Goal: Task Accomplishment & Management: Use online tool/utility

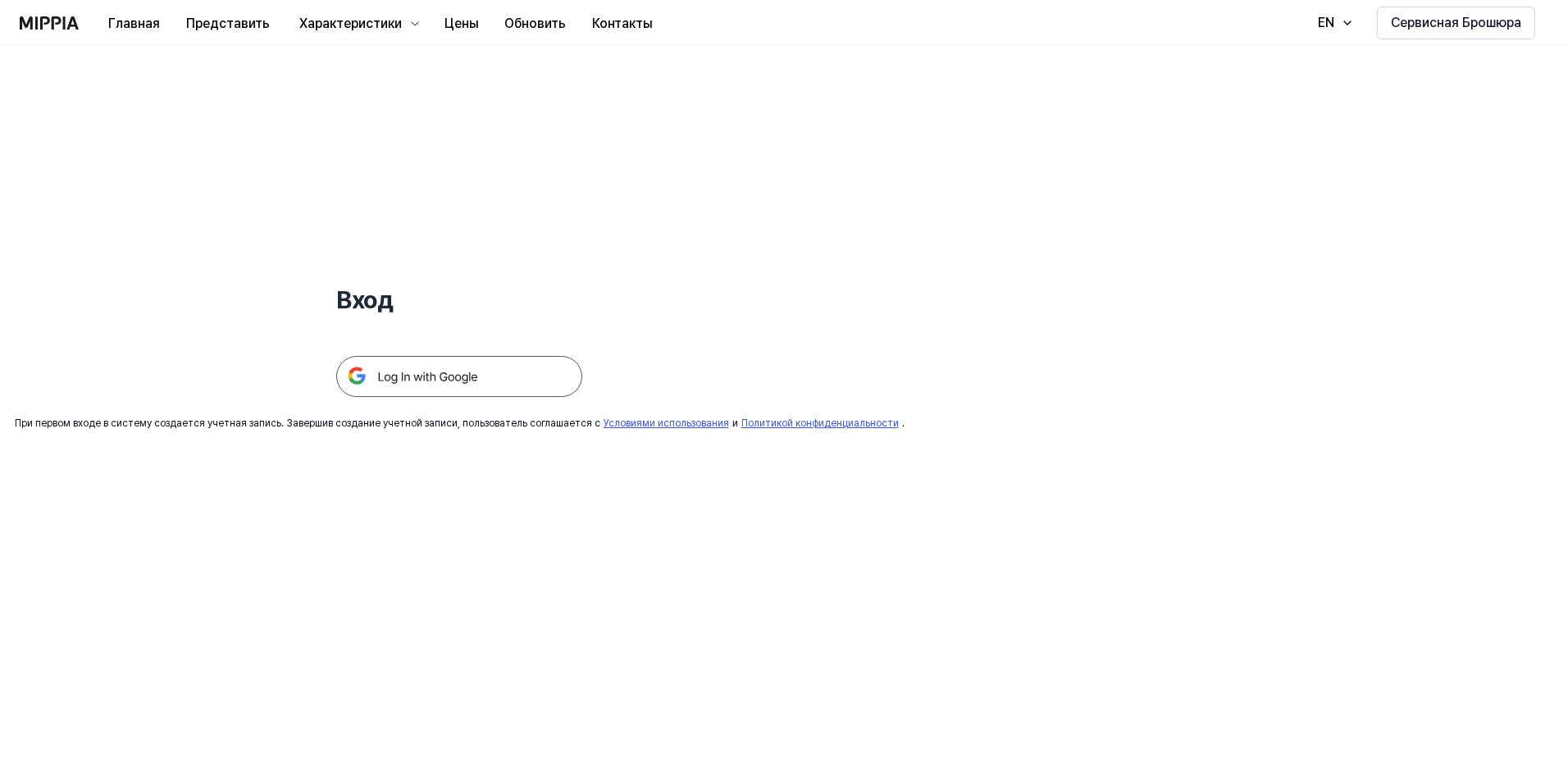
click at [519, 375] on img at bounding box center [459, 376] width 246 height 41
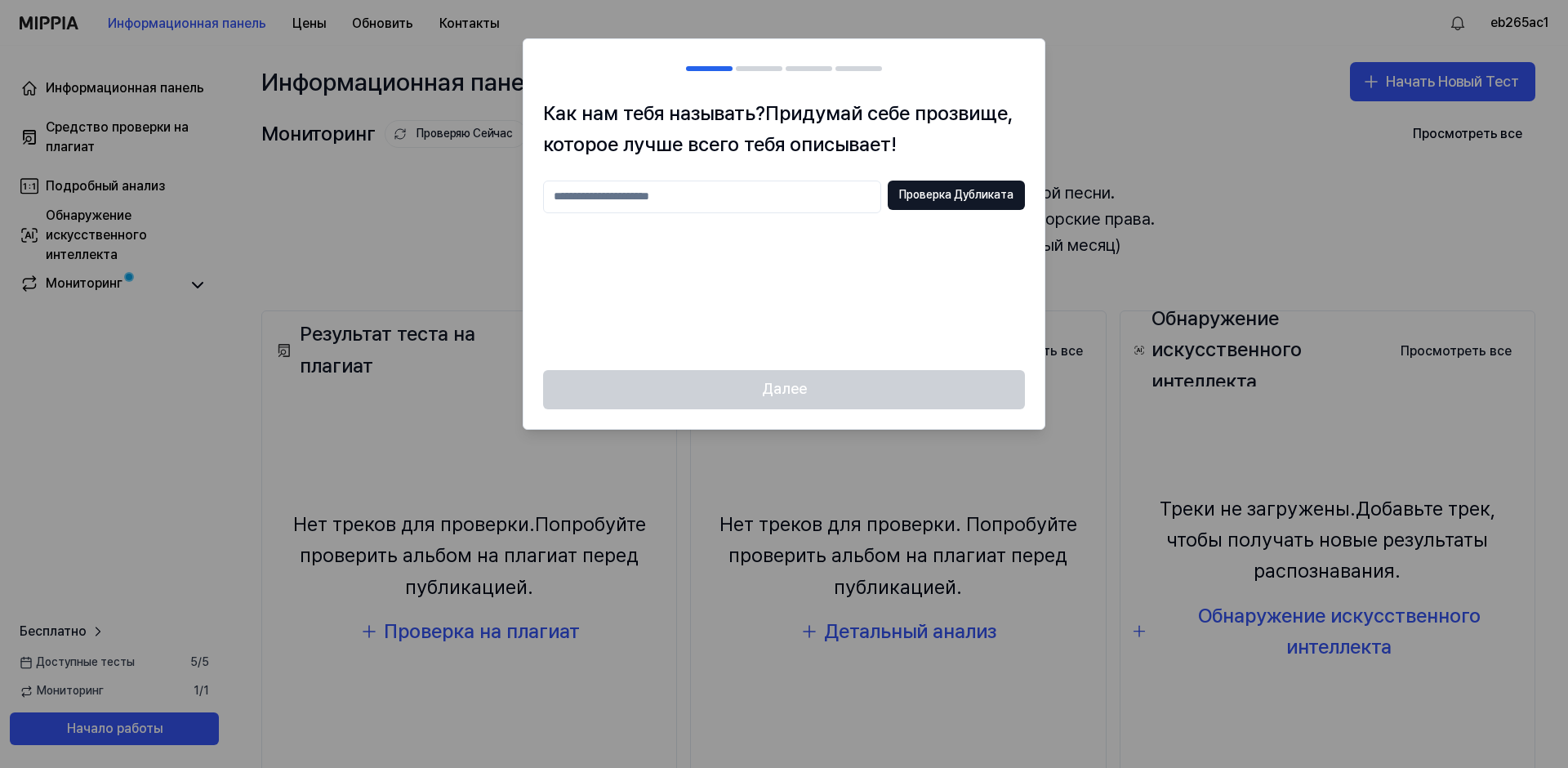
click at [745, 201] on input "text" at bounding box center [713, 197] width 338 height 33
type input "**********"
click at [958, 188] on ya-tr-span "Проверка Дубликата" at bounding box center [956, 195] width 115 height 17
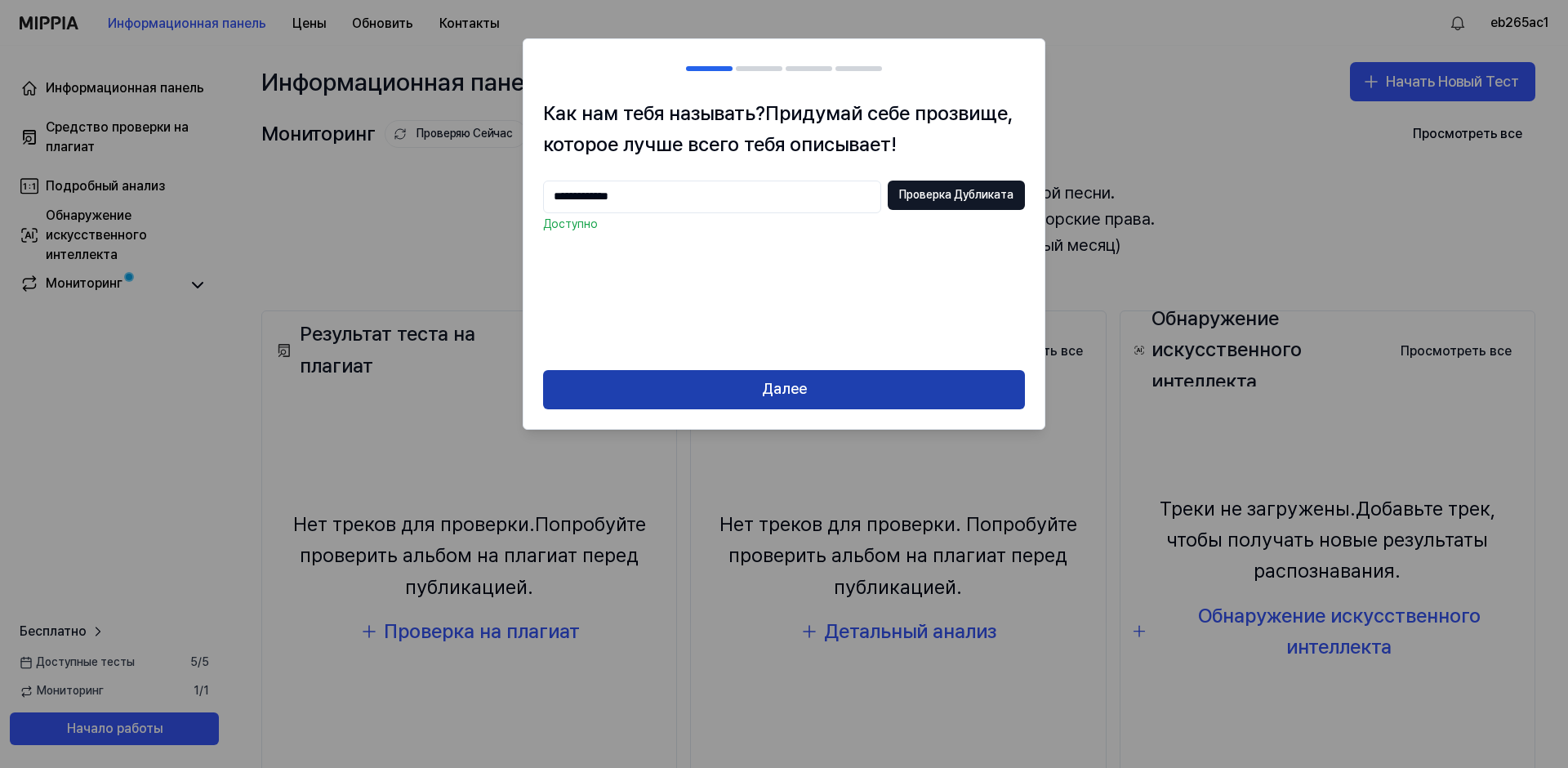
click at [860, 387] on button "Далее" at bounding box center [784, 389] width 482 height 39
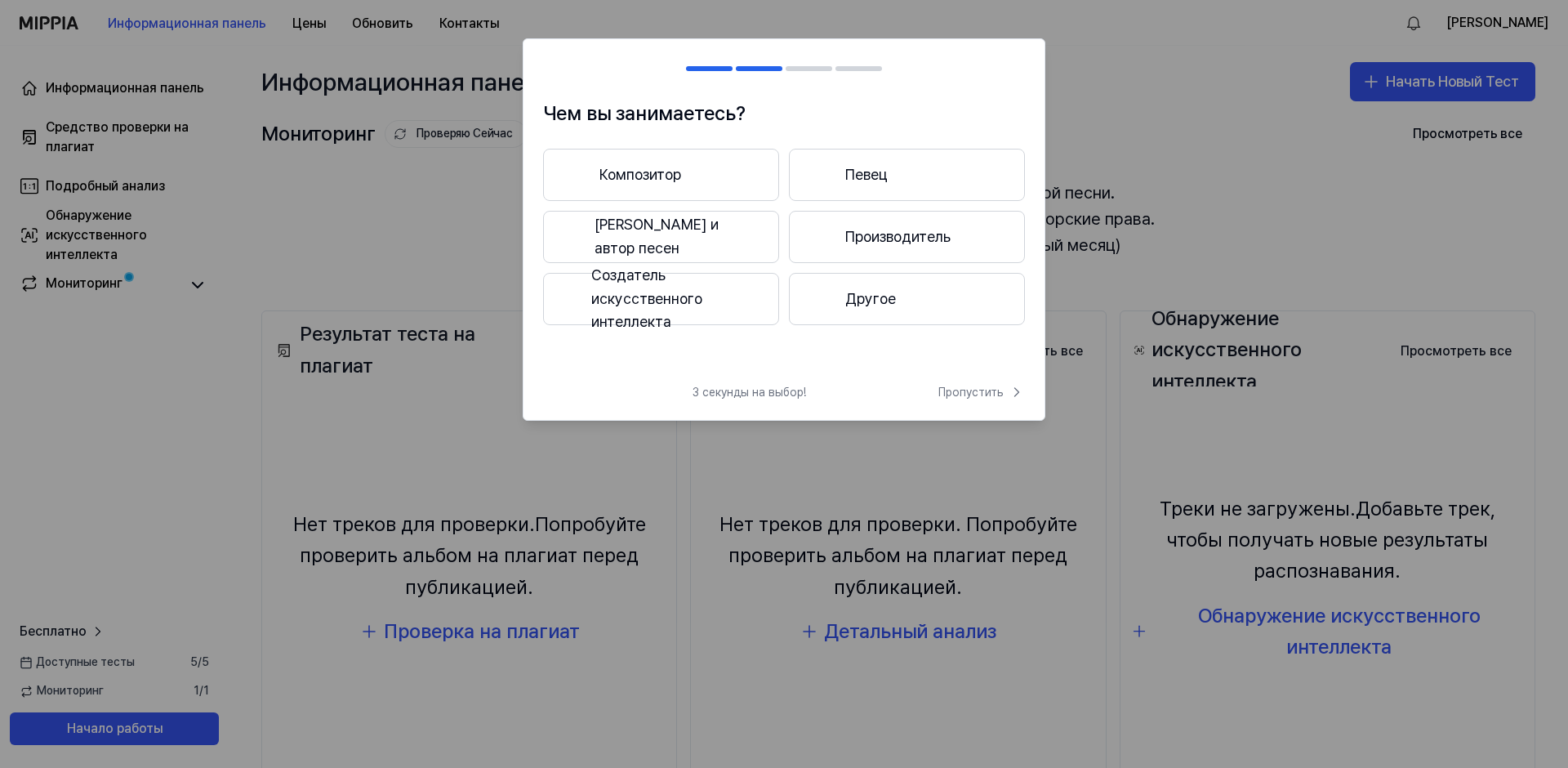
click at [689, 231] on ya-tr-span "Певец и автор песен" at bounding box center [676, 237] width 161 height 48
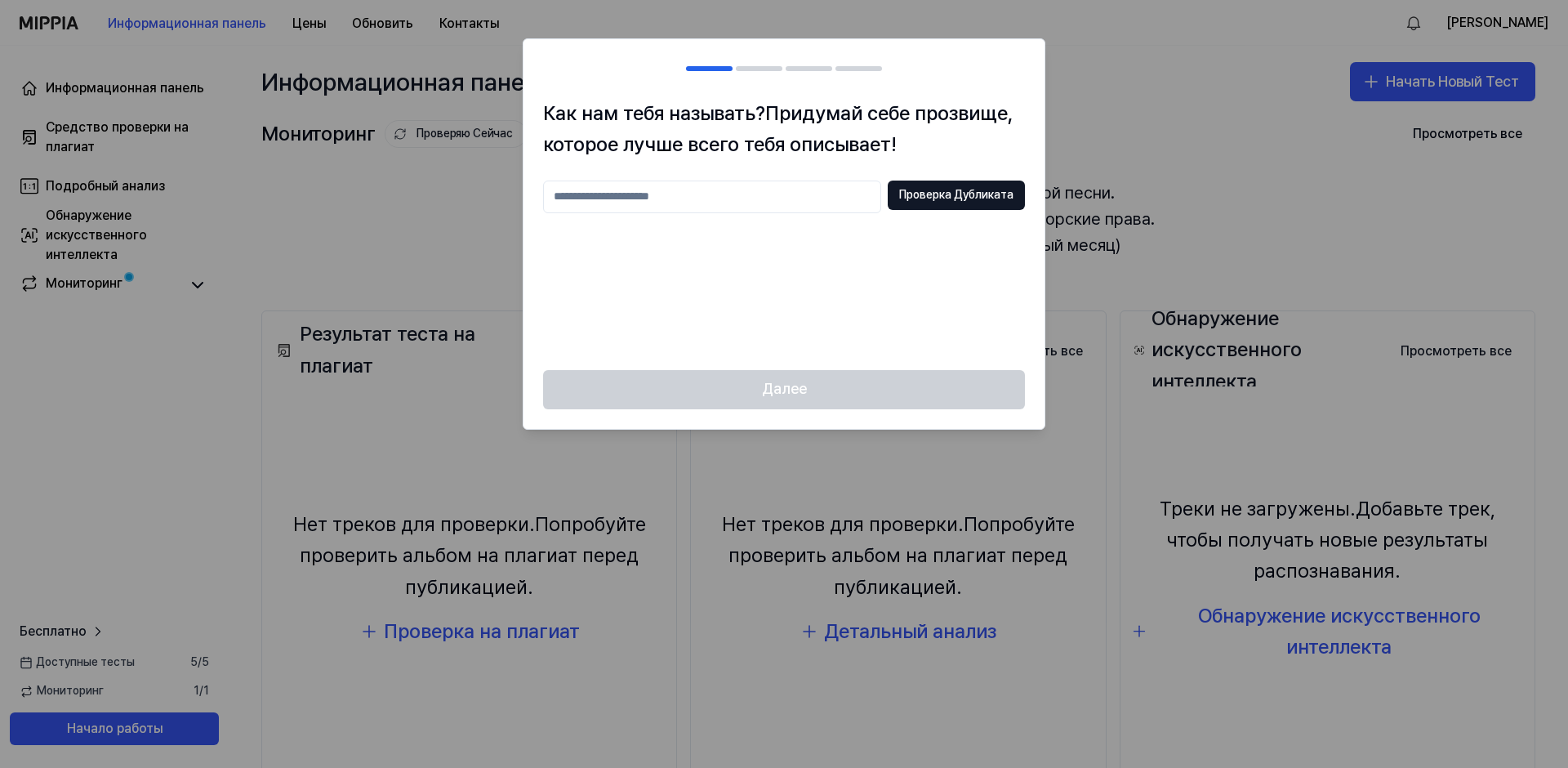
click at [683, 201] on input "text" at bounding box center [713, 197] width 338 height 33
type input "**********"
click at [1004, 193] on ya-tr-span "Проверка Дубликата" at bounding box center [956, 195] width 115 height 17
click at [708, 358] on div "**********" at bounding box center [784, 234] width 521 height 272
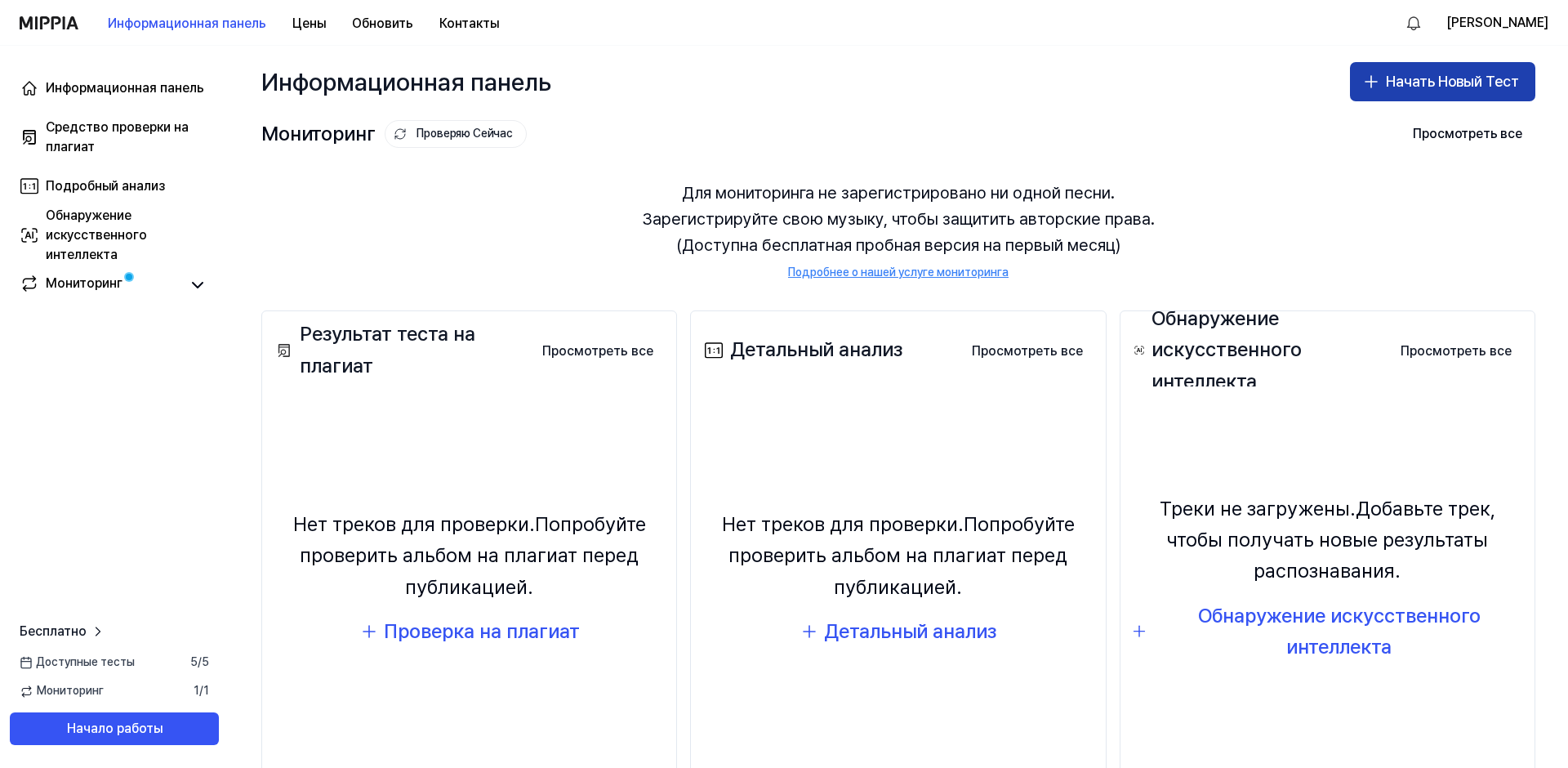
click at [1422, 75] on ya-tr-span "Начать Новый Тест" at bounding box center [1452, 82] width 133 height 23
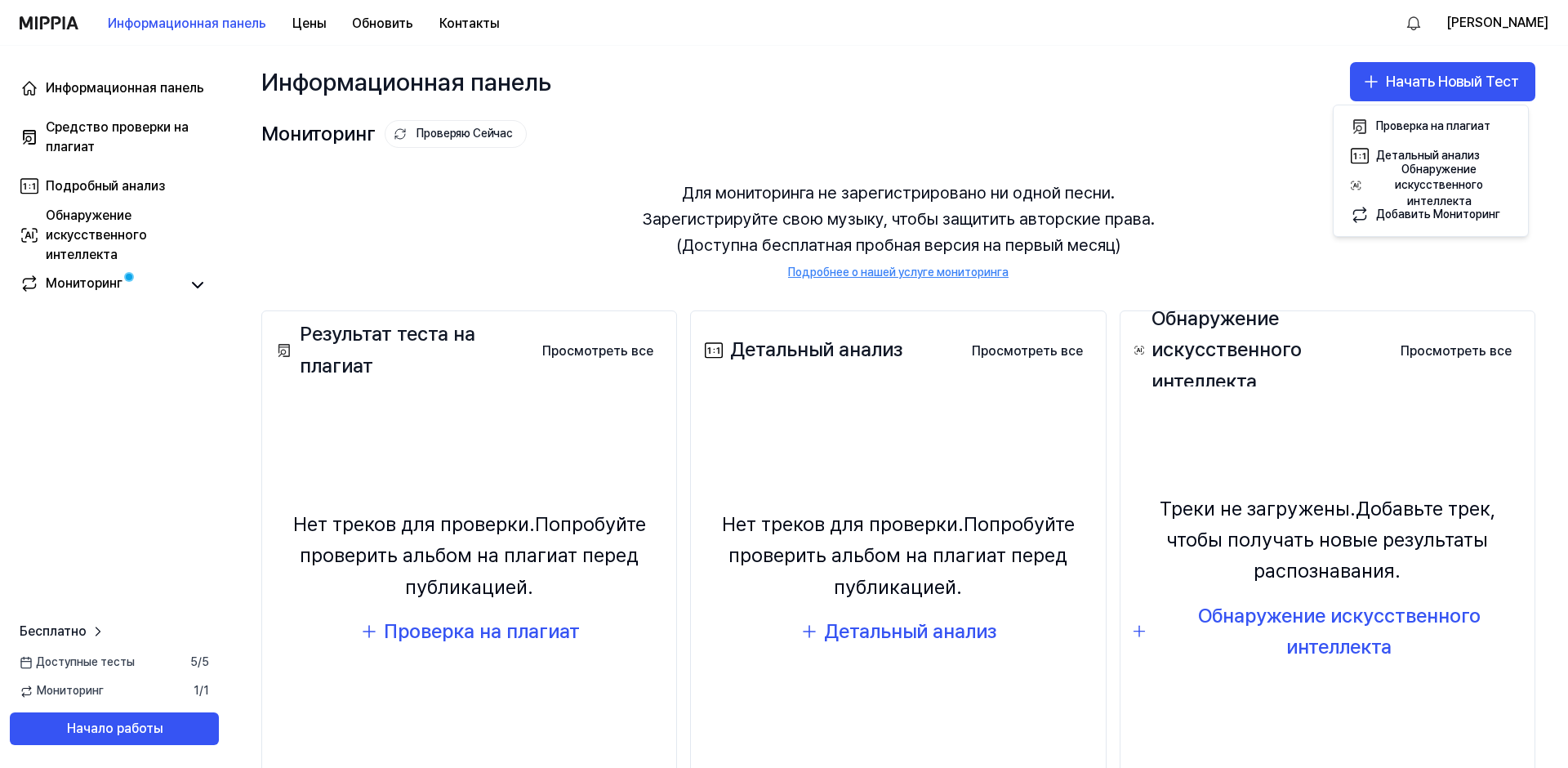
click at [1236, 167] on div "Для мониторинга не зарегистрировано ни одной песни. Зарегистрируйте свою музыку…" at bounding box center [898, 230] width 1275 height 141
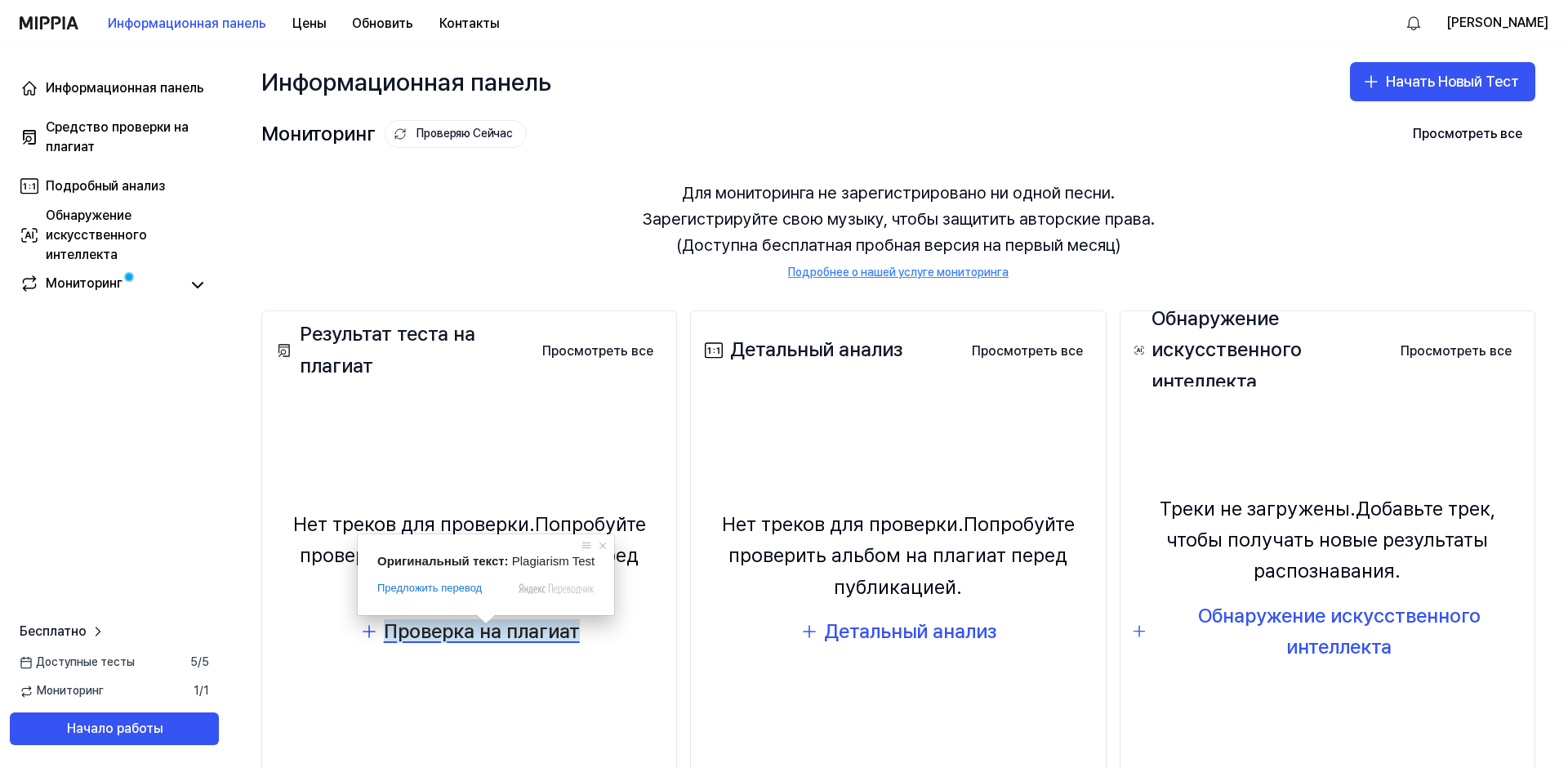
click at [478, 638] on ya-tr-span "Проверка на плагиат" at bounding box center [482, 631] width 196 height 23
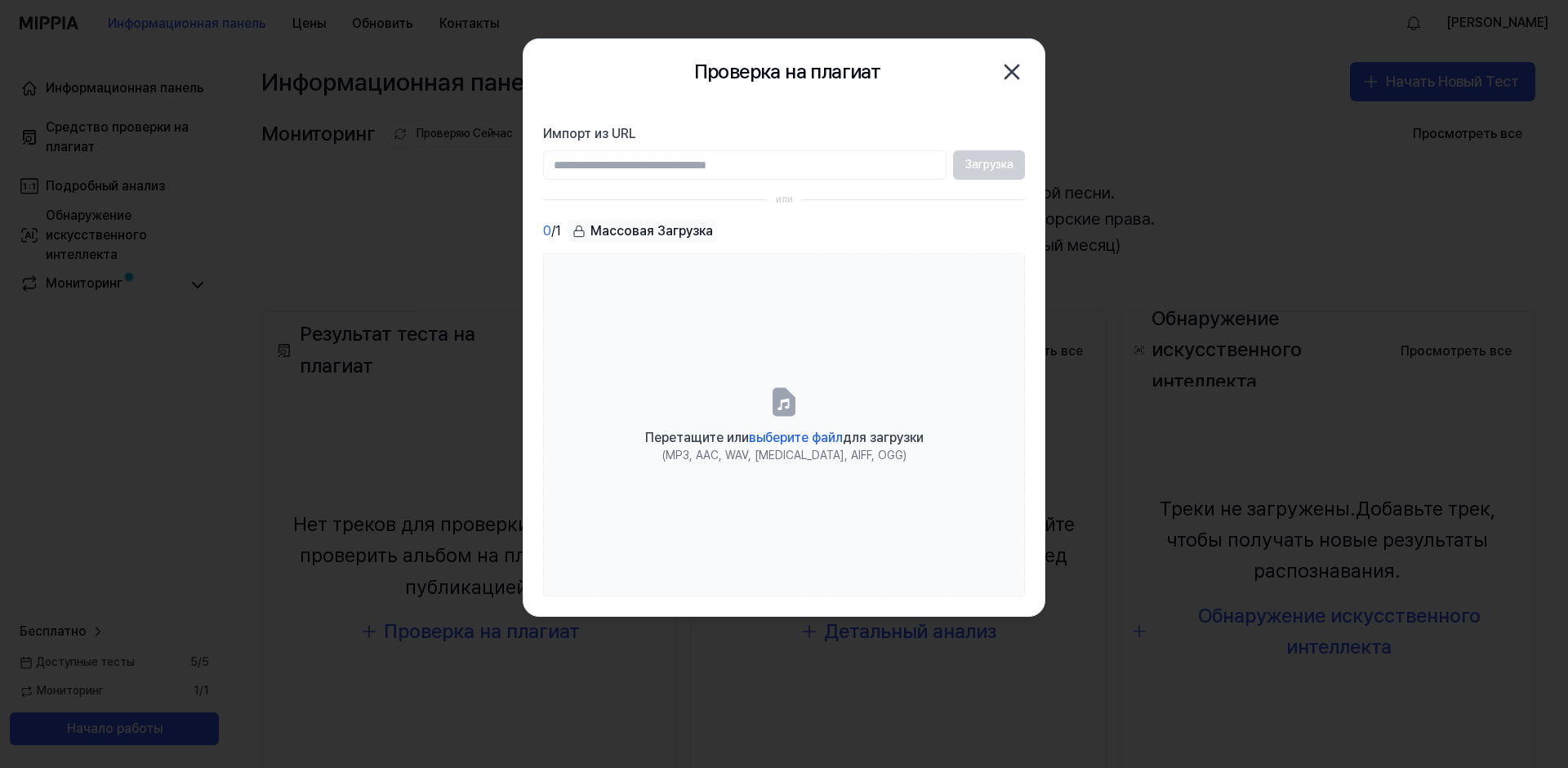
click at [1011, 72] on icon "button" at bounding box center [1012, 72] width 26 height 26
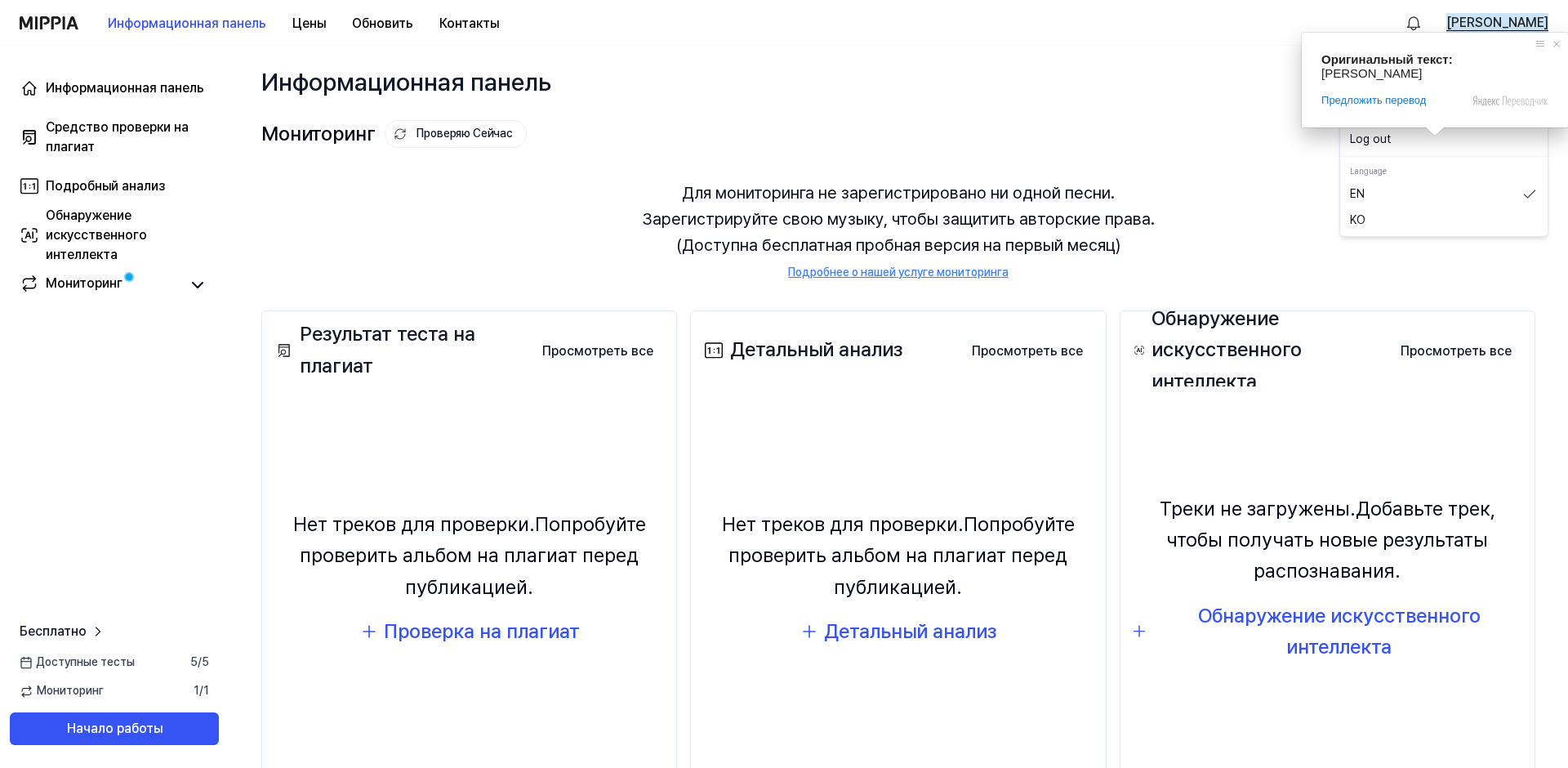
click at [1482, 18] on ya-tr-span "Изя Рабинович" at bounding box center [1497, 22] width 102 height 19
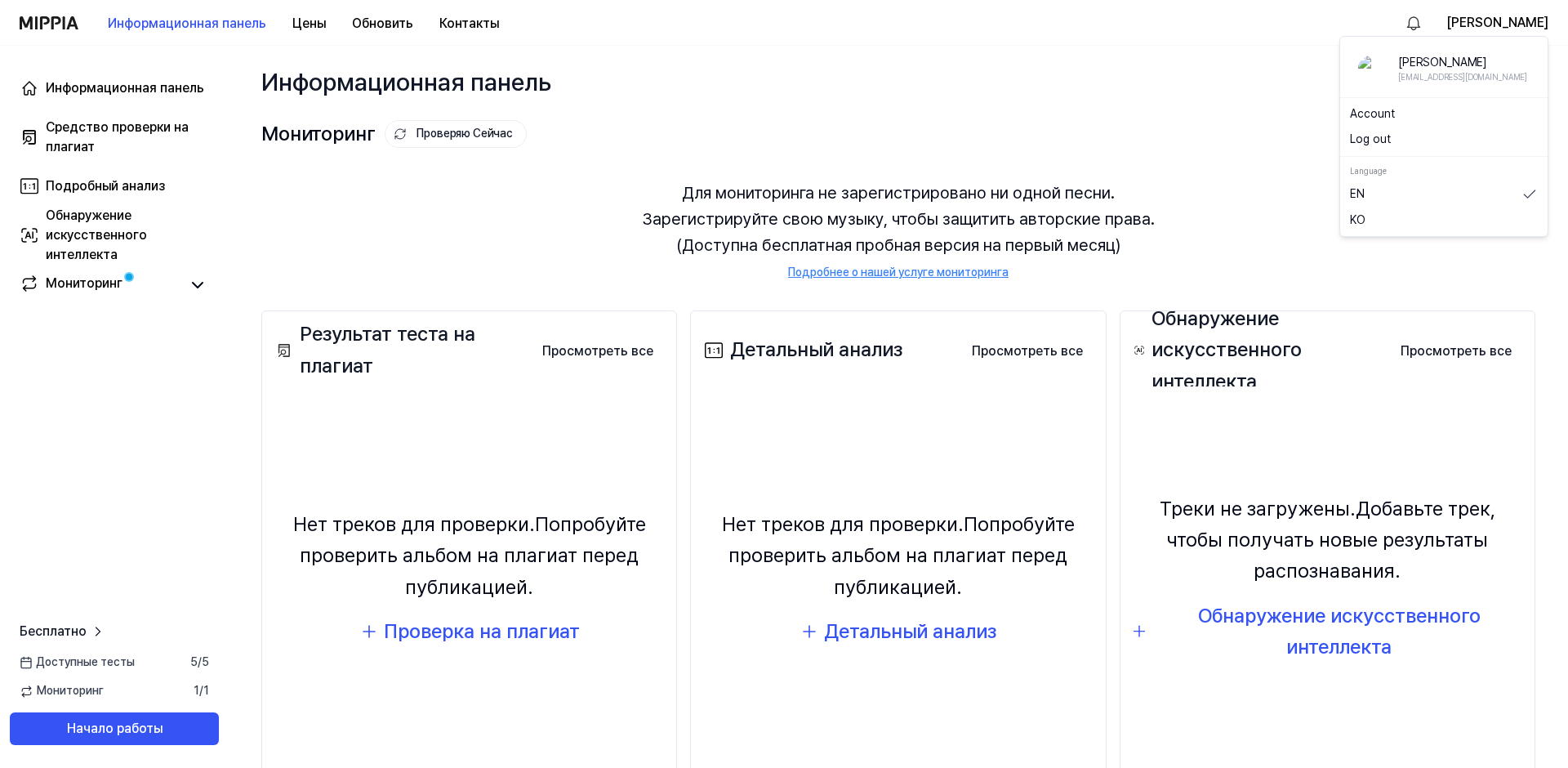
click at [1399, 137] on button "Log out" at bounding box center [1445, 139] width 188 height 17
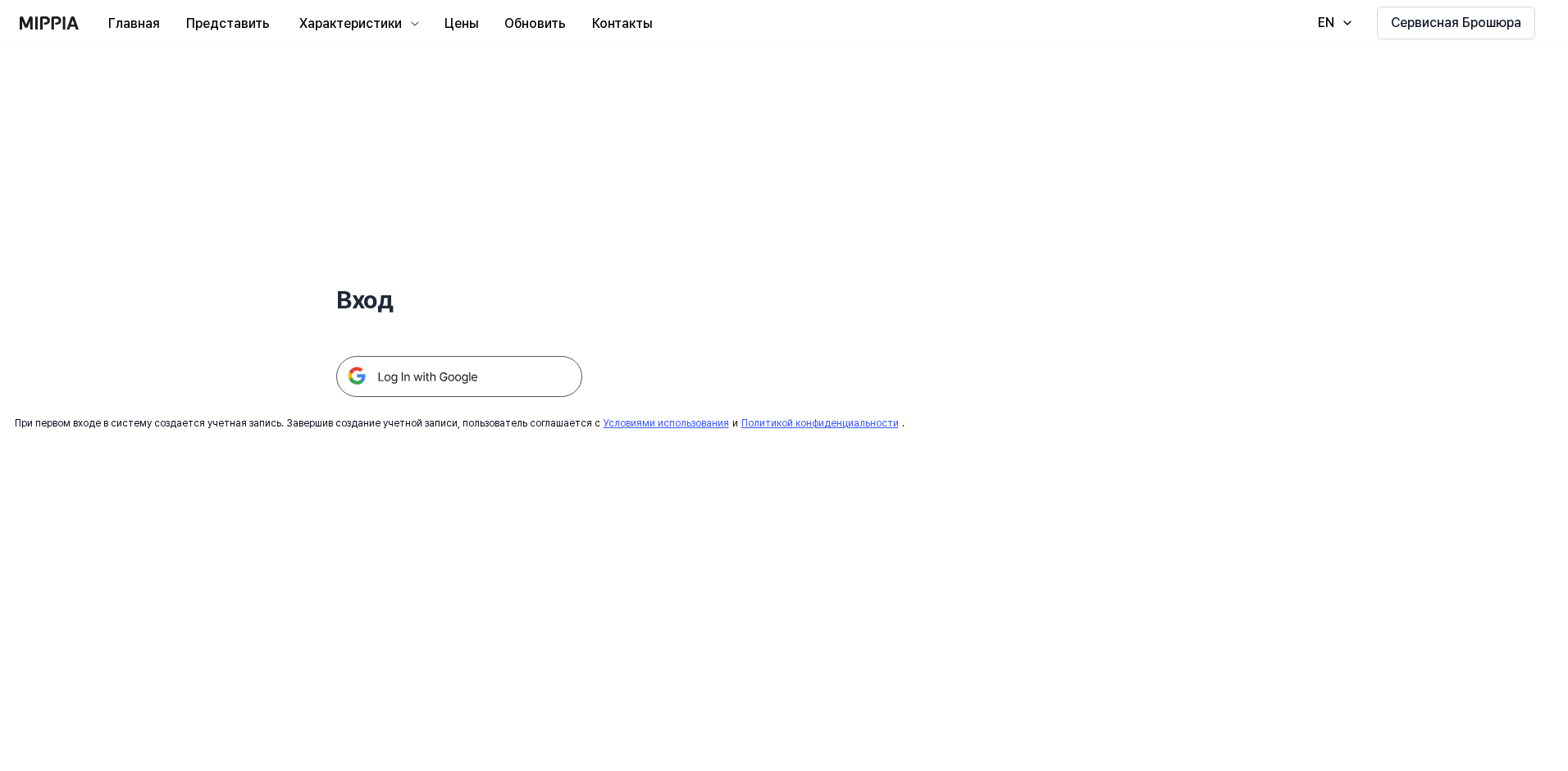
click at [426, 381] on img at bounding box center [459, 376] width 246 height 41
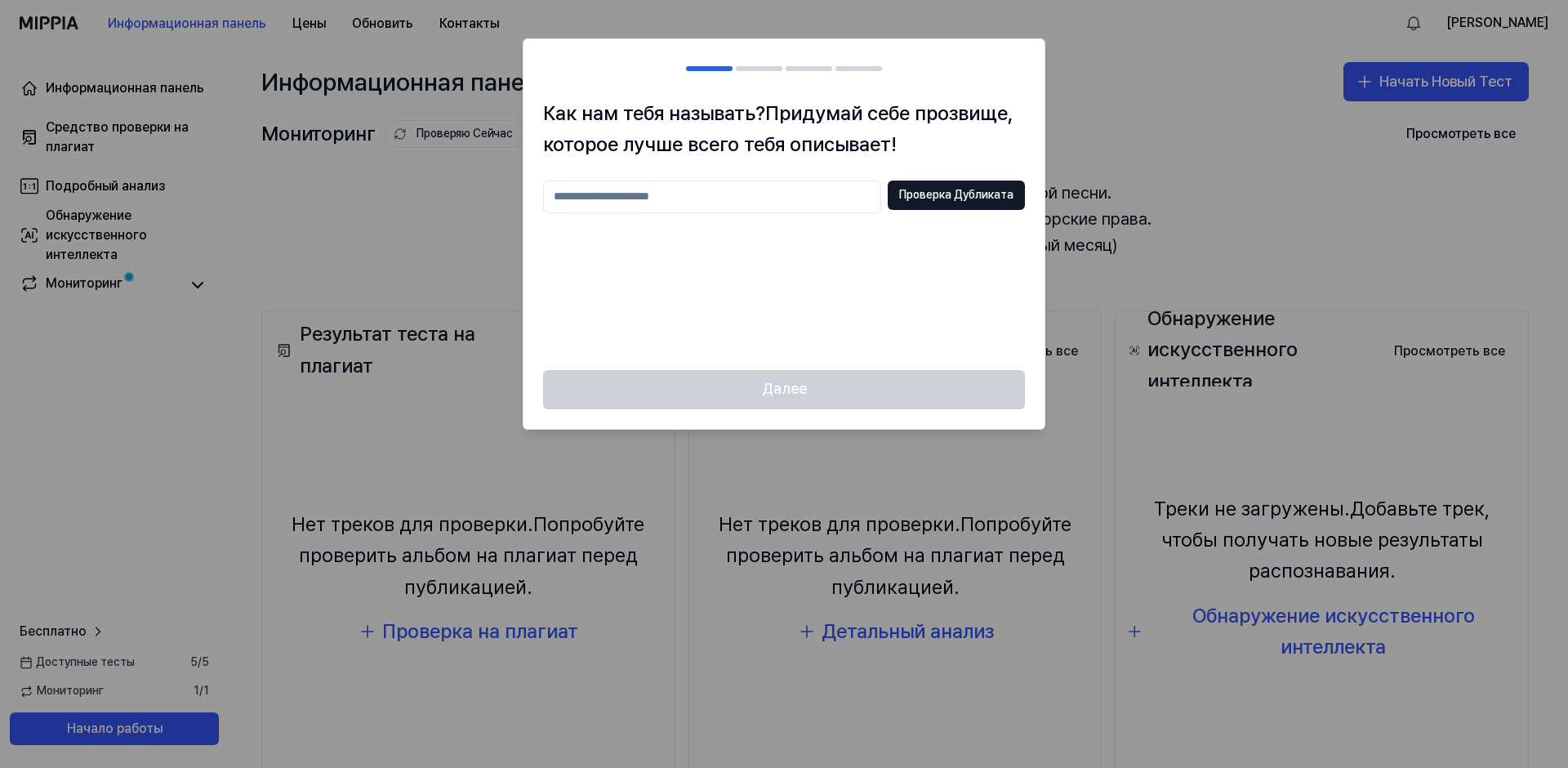
click at [1177, 130] on div at bounding box center [784, 384] width 1568 height 768
click at [747, 198] on input "text" at bounding box center [713, 197] width 338 height 33
type input "***"
drag, startPoint x: 966, startPoint y: 198, endPoint x: 954, endPoint y: 201, distance: 12.4
click at [964, 198] on ya-tr-span "Проверка Дубликата" at bounding box center [956, 195] width 115 height 17
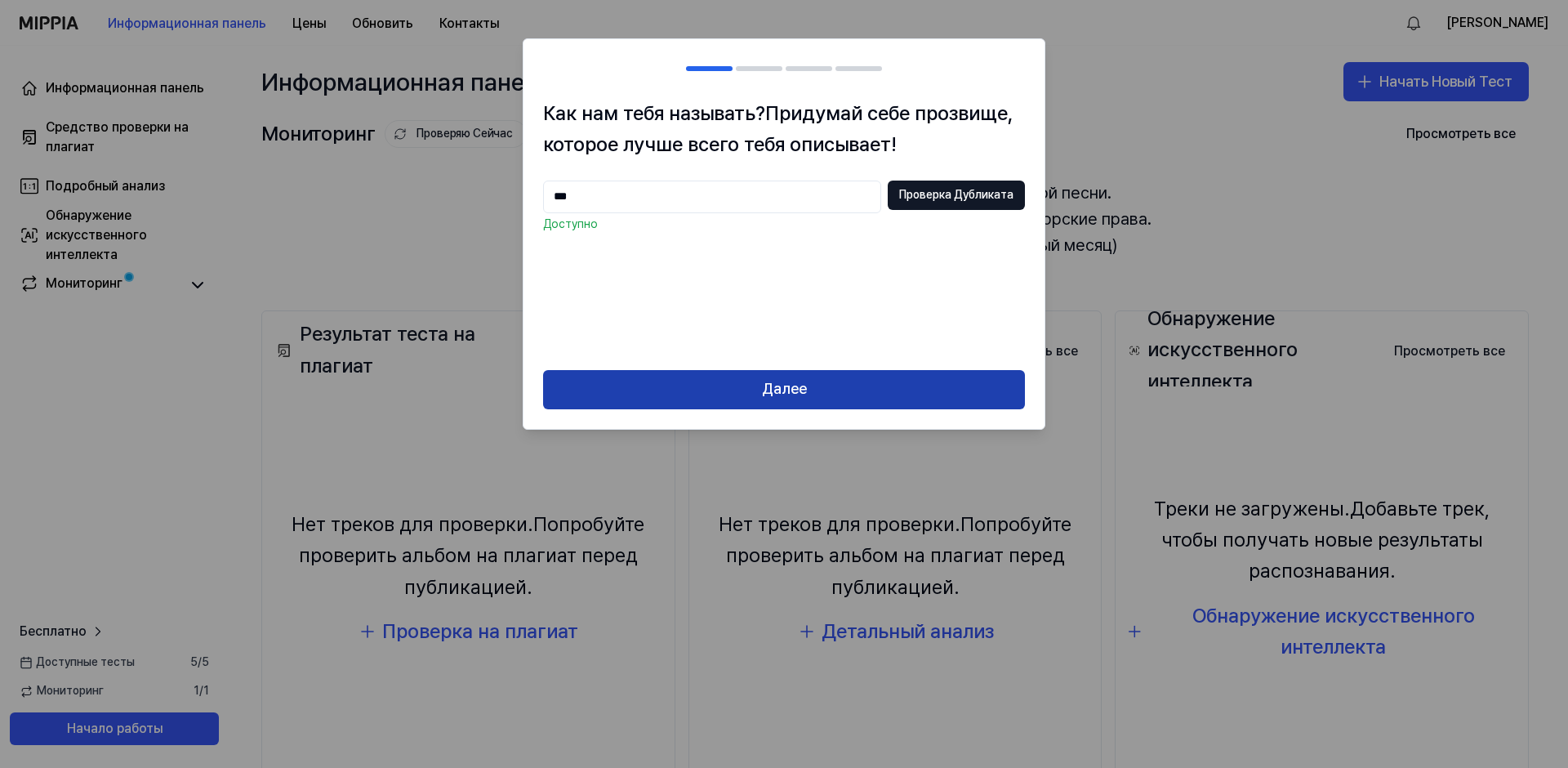
click at [837, 389] on button "Далее" at bounding box center [784, 389] width 482 height 39
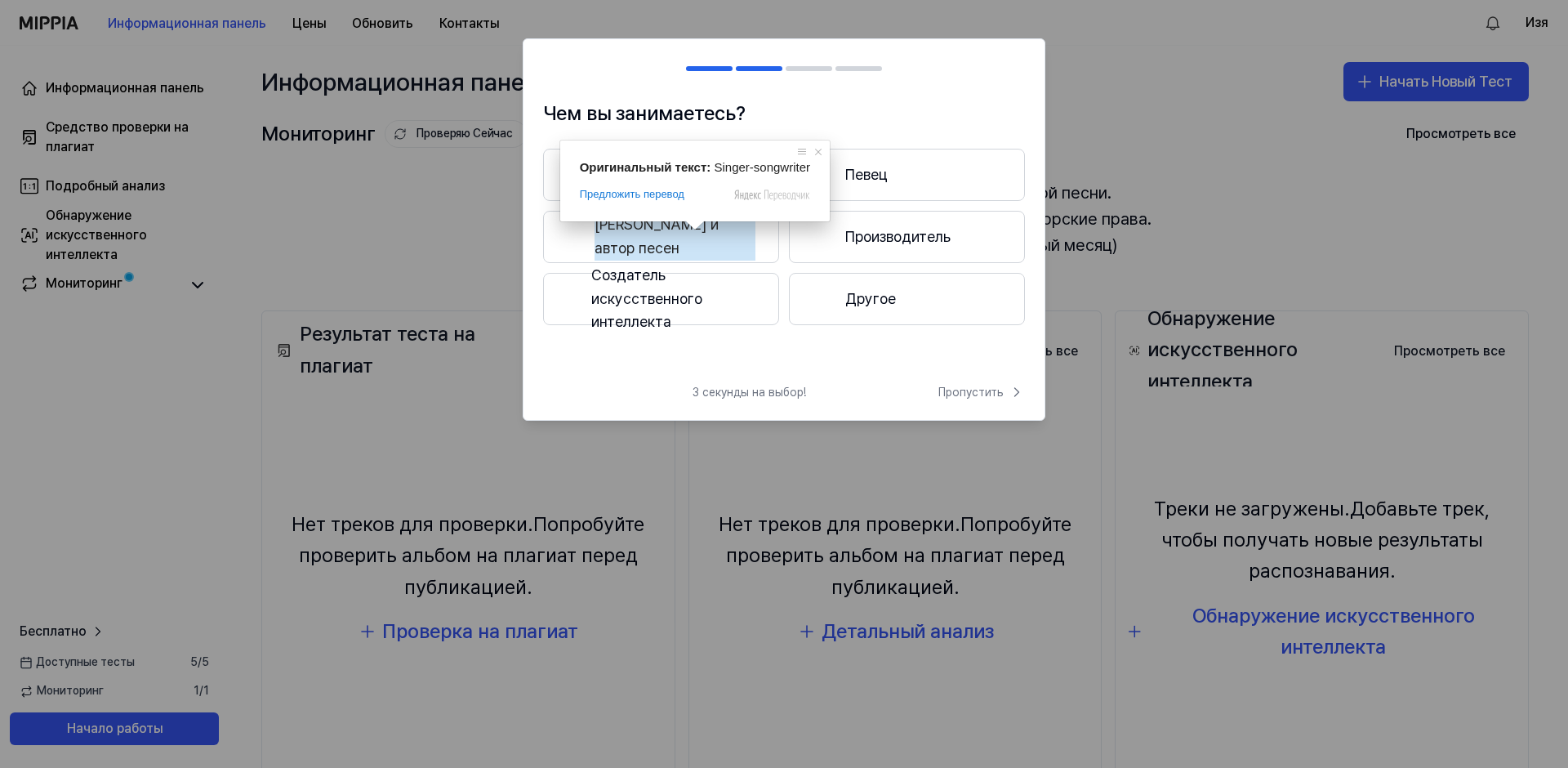
click at [692, 239] on ya-tr-span "Певец и автор песен" at bounding box center [676, 237] width 161 height 48
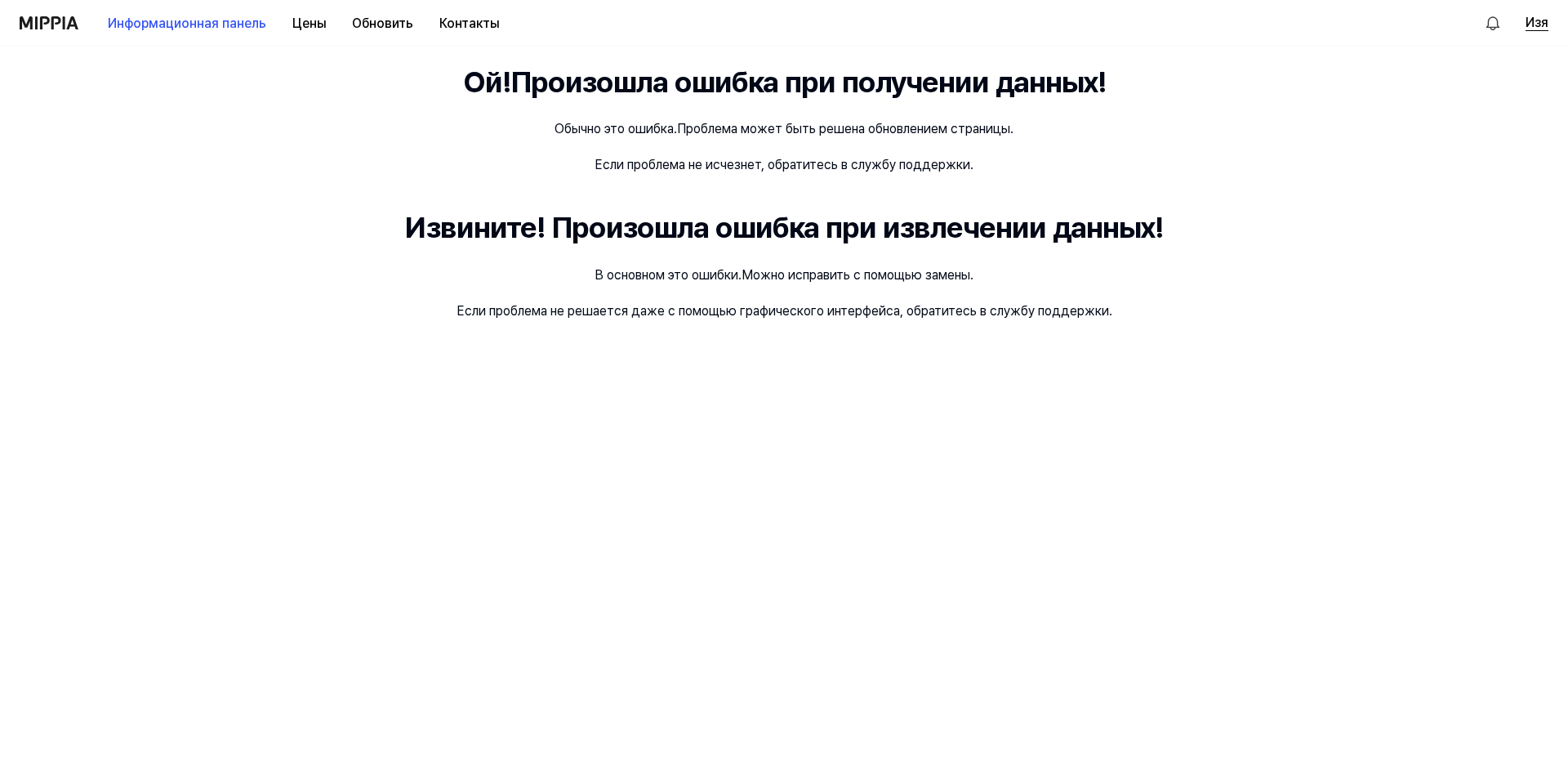
click at [1545, 25] on ya-tr-span "Изя" at bounding box center [1538, 22] width 23 height 19
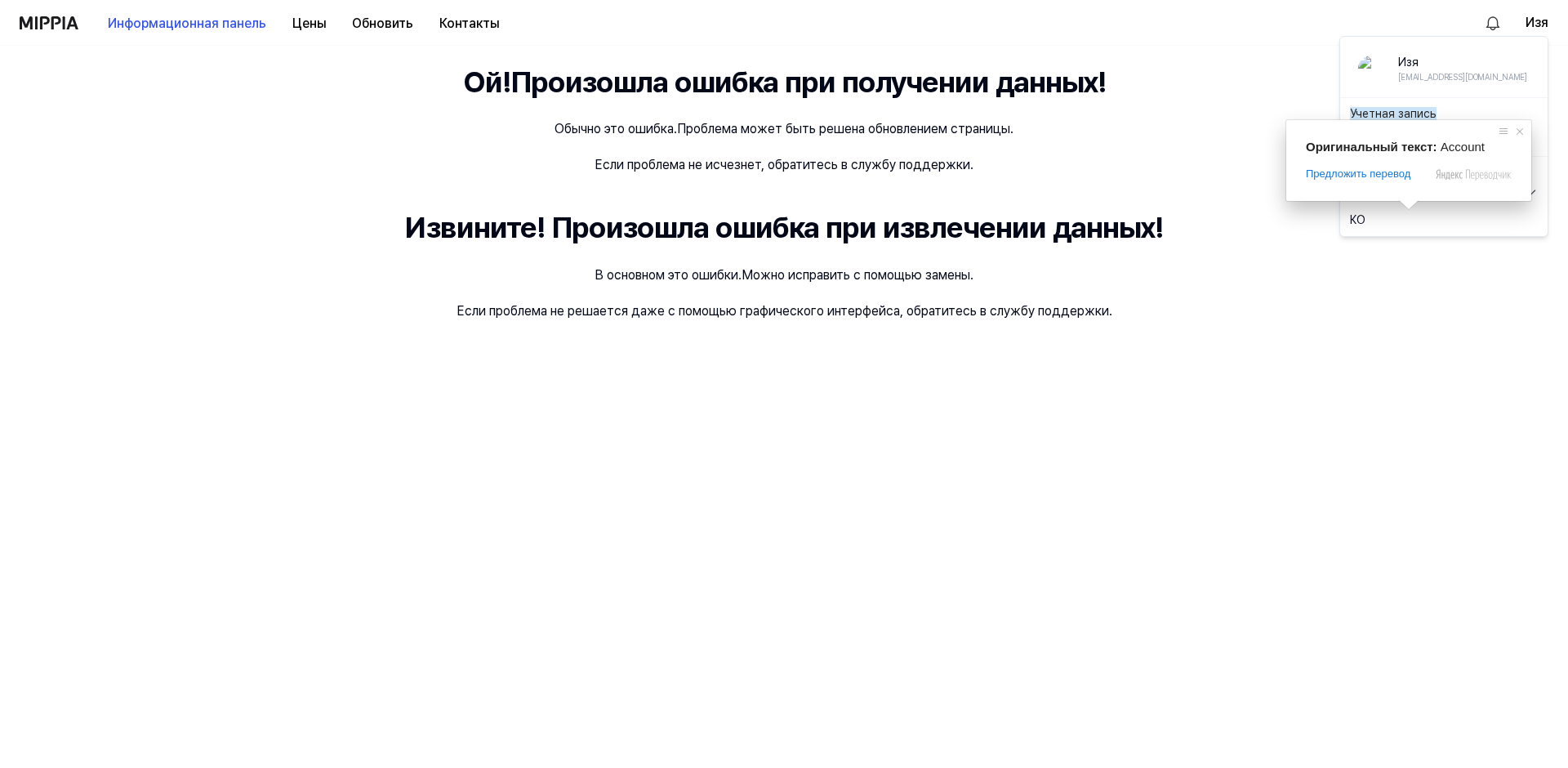
click at [1409, 113] on ya-tr-span "Учетная запись" at bounding box center [1393, 113] width 86 height 13
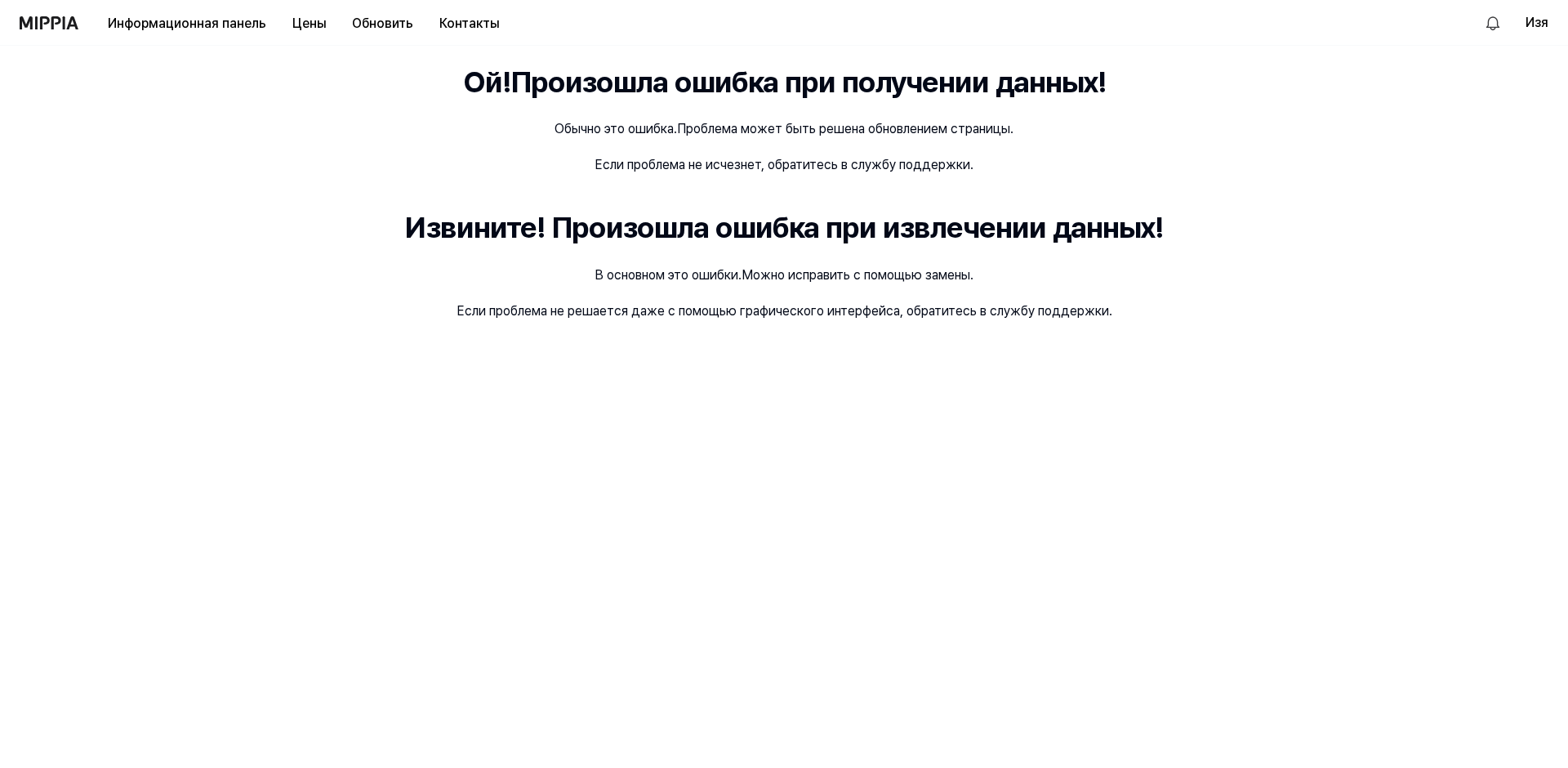
click at [38, 30] on div "Информационная панель Цены Обновить Контакты" at bounding box center [265, 22] width 492 height 45
drag, startPoint x: 47, startPoint y: 17, endPoint x: 103, endPoint y: 17, distance: 56.0
click at [48, 17] on img at bounding box center [49, 22] width 59 height 13
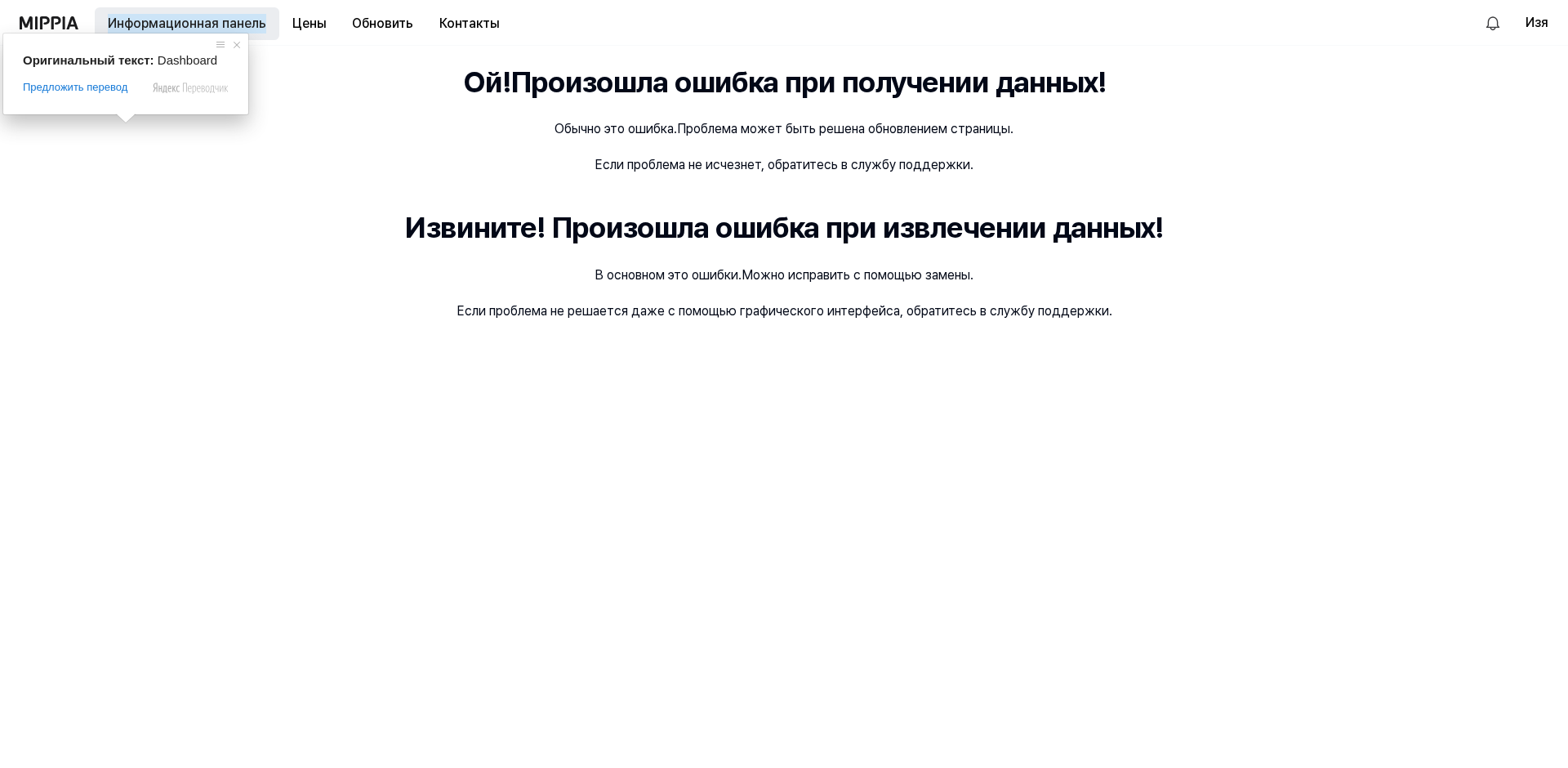
click at [153, 17] on ya-tr-span "Информационная панель" at bounding box center [186, 23] width 158 height 19
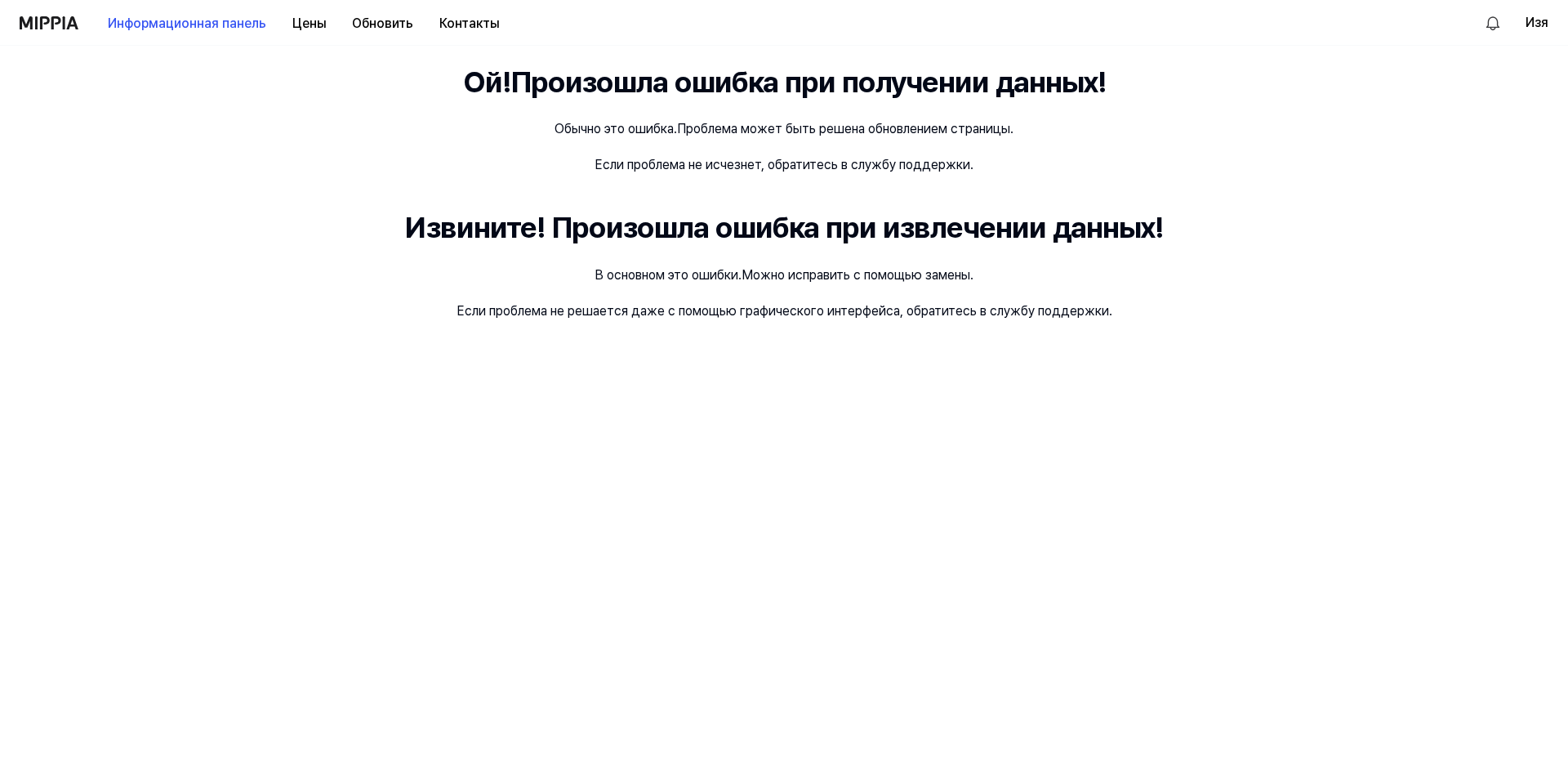
click at [25, 21] on img at bounding box center [49, 22] width 59 height 13
click at [779, 460] on div "Ой! Произошла ошибка при получении данных! Обычно это ошибка. Проблема может бы…" at bounding box center [784, 407] width 1568 height 722
drag, startPoint x: 42, startPoint y: 18, endPoint x: 303, endPoint y: 20, distance: 261.0
click at [43, 18] on img at bounding box center [49, 22] width 59 height 13
click at [1537, 28] on ya-tr-span "Изя" at bounding box center [1538, 22] width 23 height 19
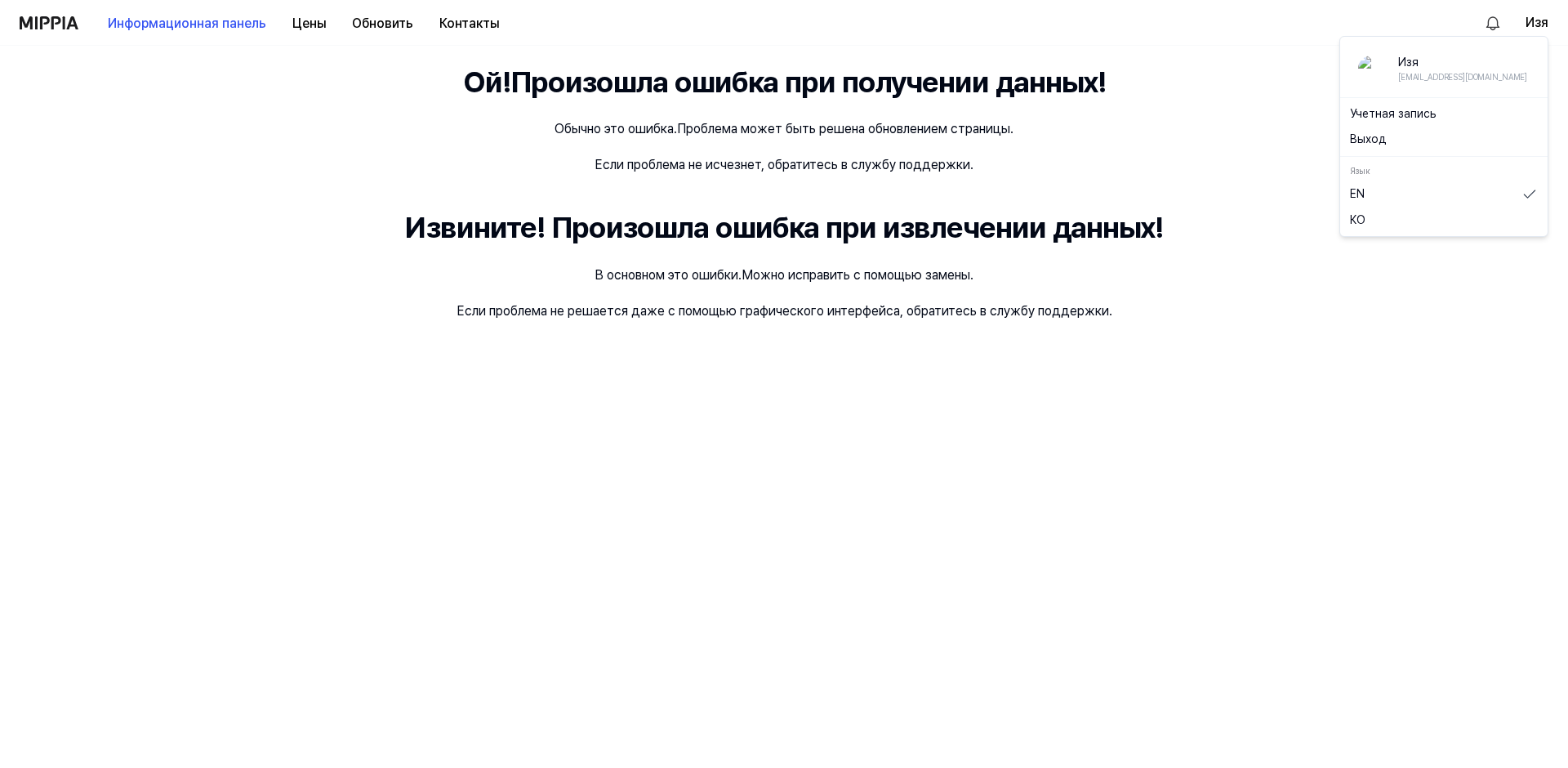
drag, startPoint x: 966, startPoint y: 186, endPoint x: 754, endPoint y: 114, distance: 223.9
click at [966, 187] on div "Ой! Произошла ошибка при получении данных! Обычно это ошибка. Проблема может бы…" at bounding box center [784, 407] width 1568 height 722
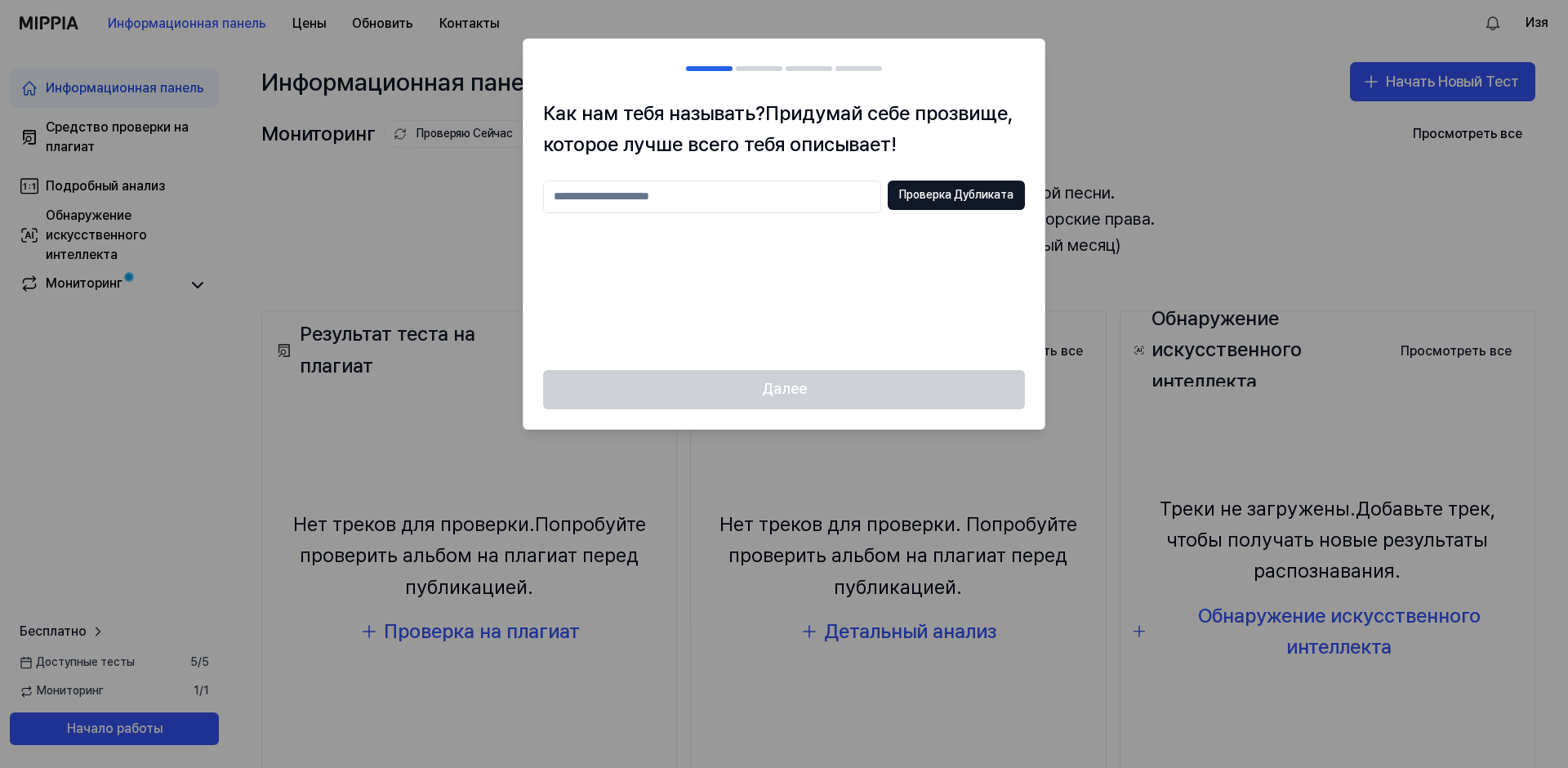
click at [1150, 148] on div at bounding box center [784, 384] width 1568 height 768
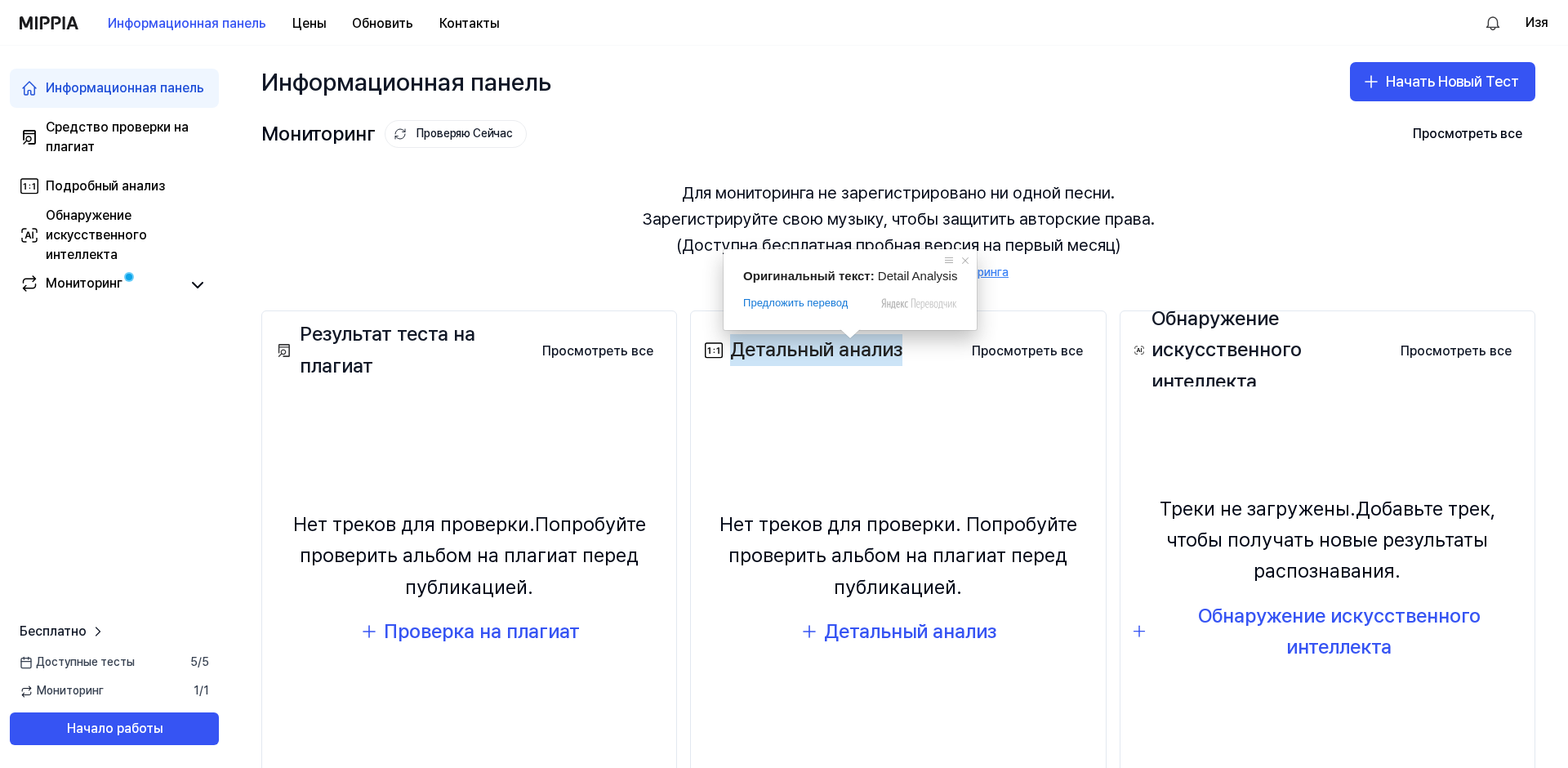
click at [989, 200] on ya-tr-span "Для мониторинга не зарегистрировано ни одной песни." at bounding box center [899, 192] width 433 height 26
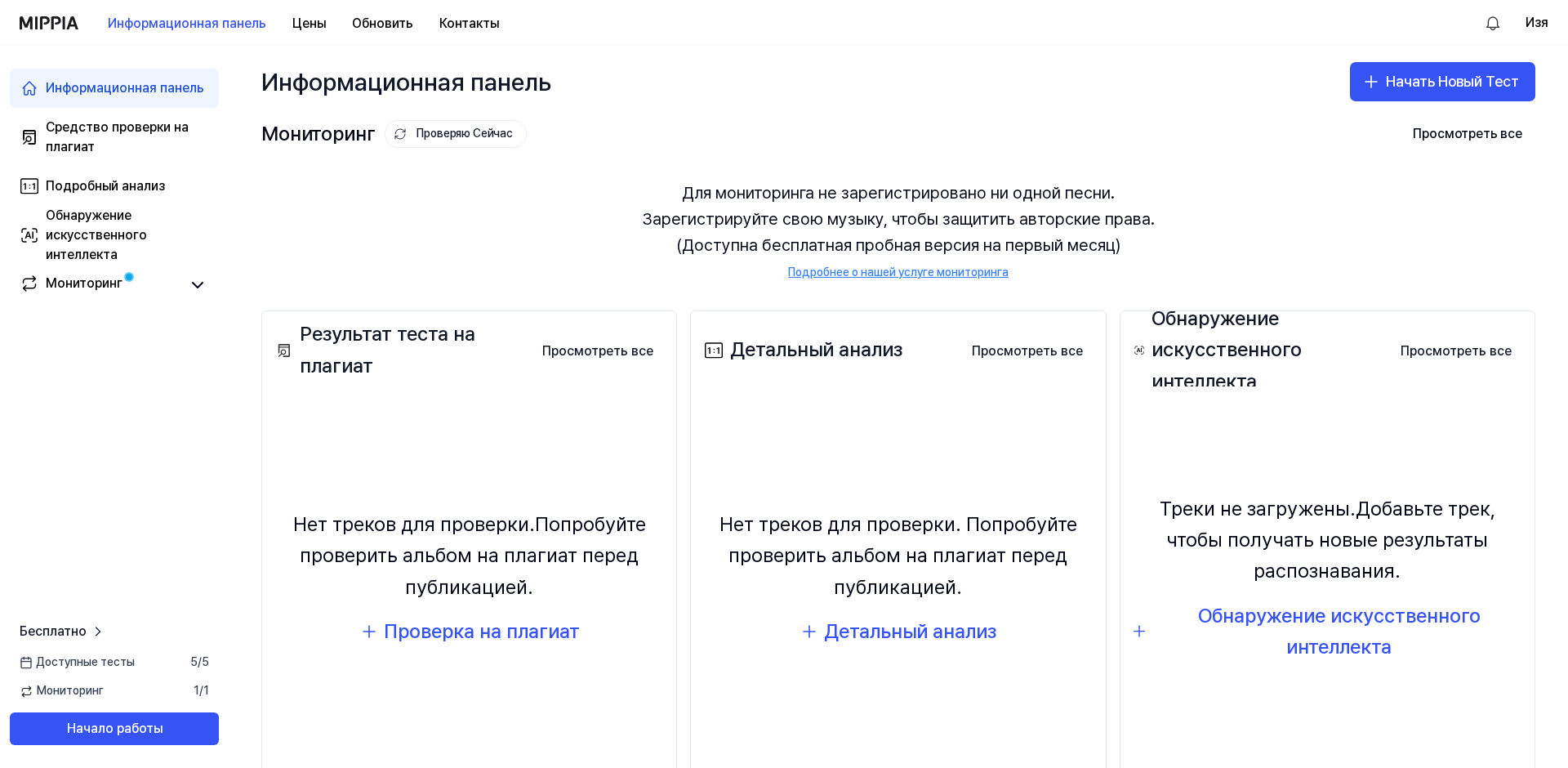
click at [439, 384] on div "Результат теста на плагиат Просмотреть все Plagiarism Test Result Нет треков дл…" at bounding box center [469, 567] width 416 height 513
click at [493, 635] on ya-tr-span "Проверка на плагиат" at bounding box center [482, 631] width 196 height 23
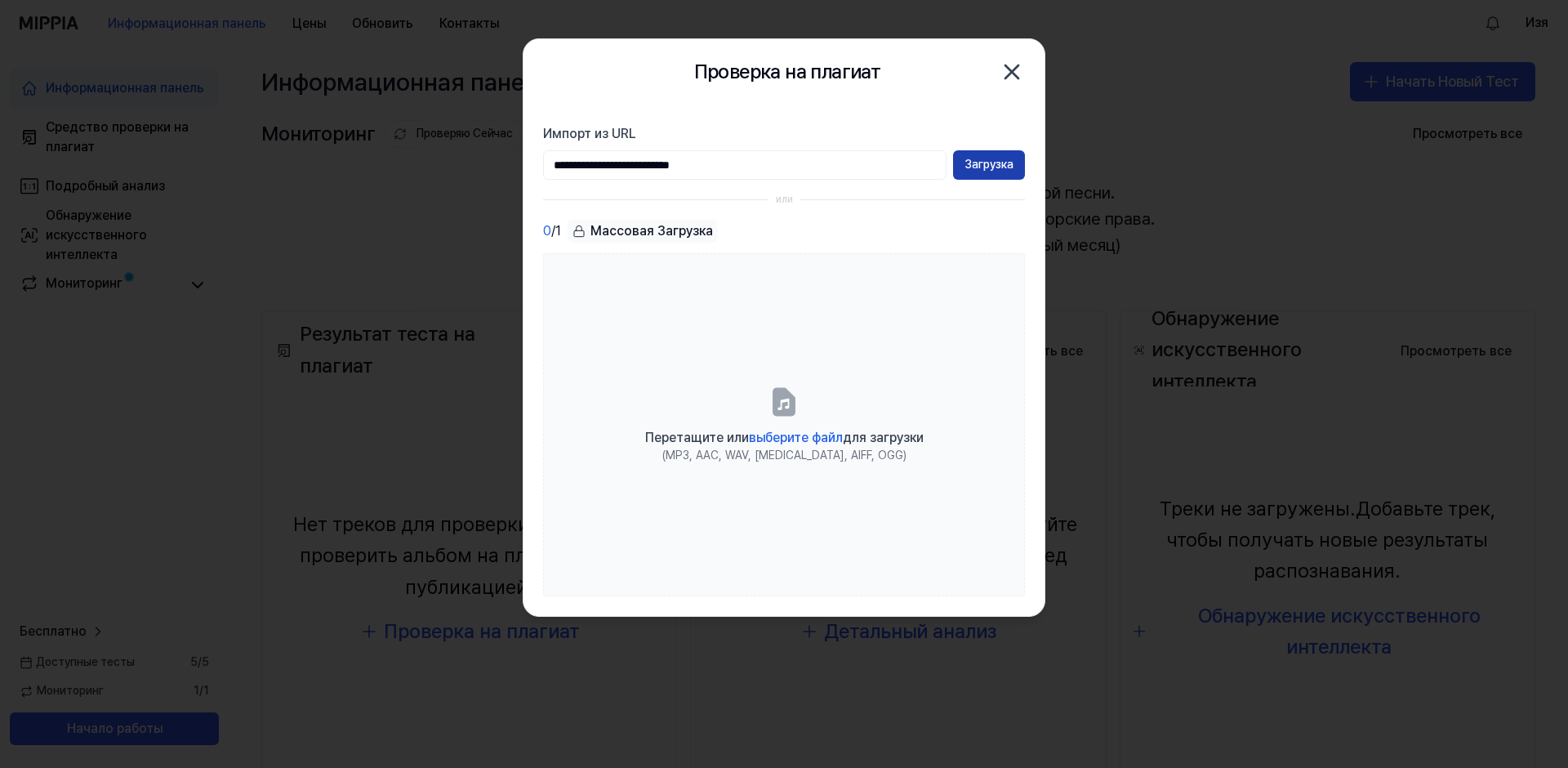
type input "**********"
click at [1005, 157] on ya-tr-span "Загрузка" at bounding box center [989, 165] width 49 height 17
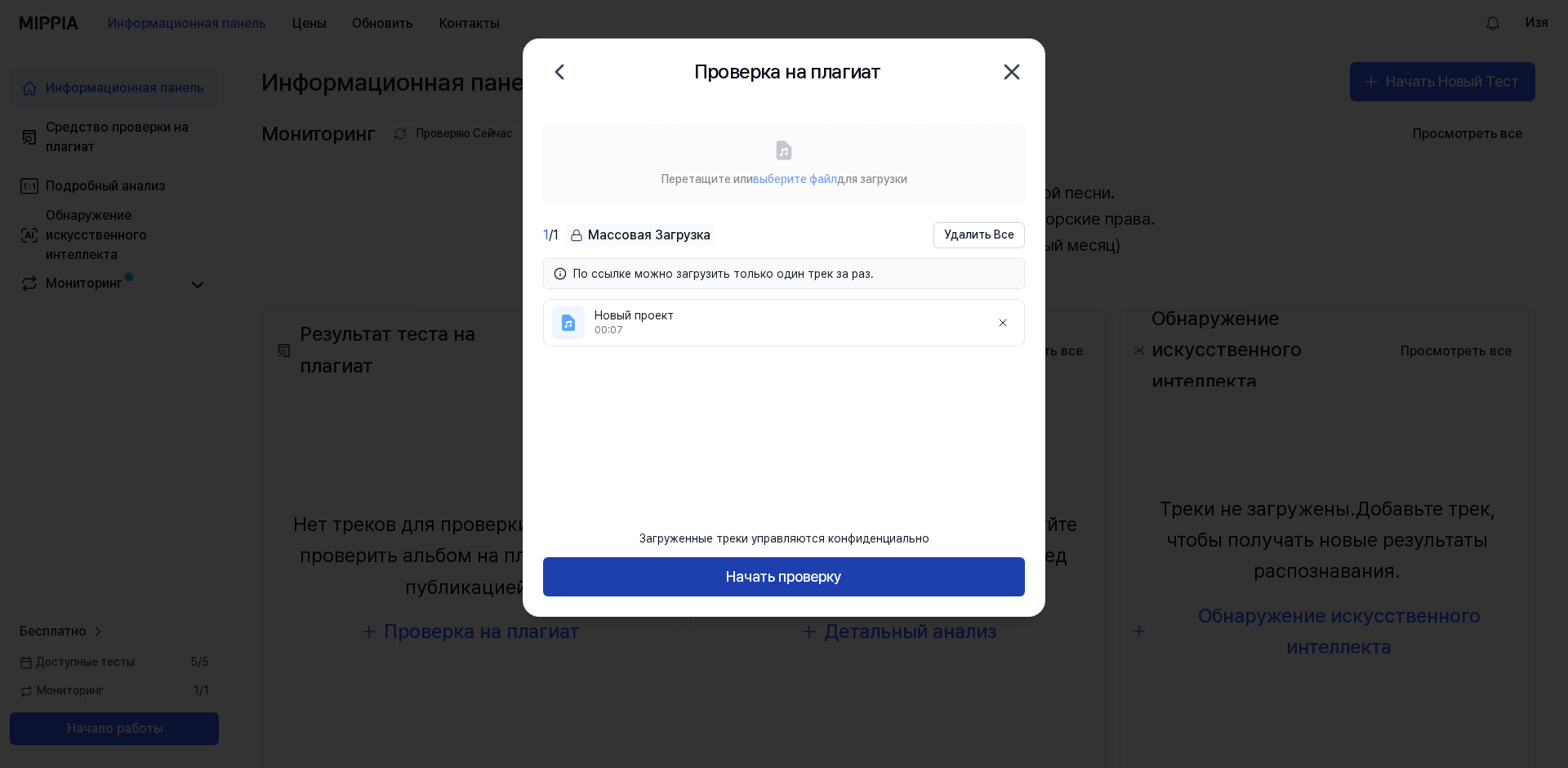
click at [871, 580] on button "Начать проверку" at bounding box center [784, 577] width 482 height 39
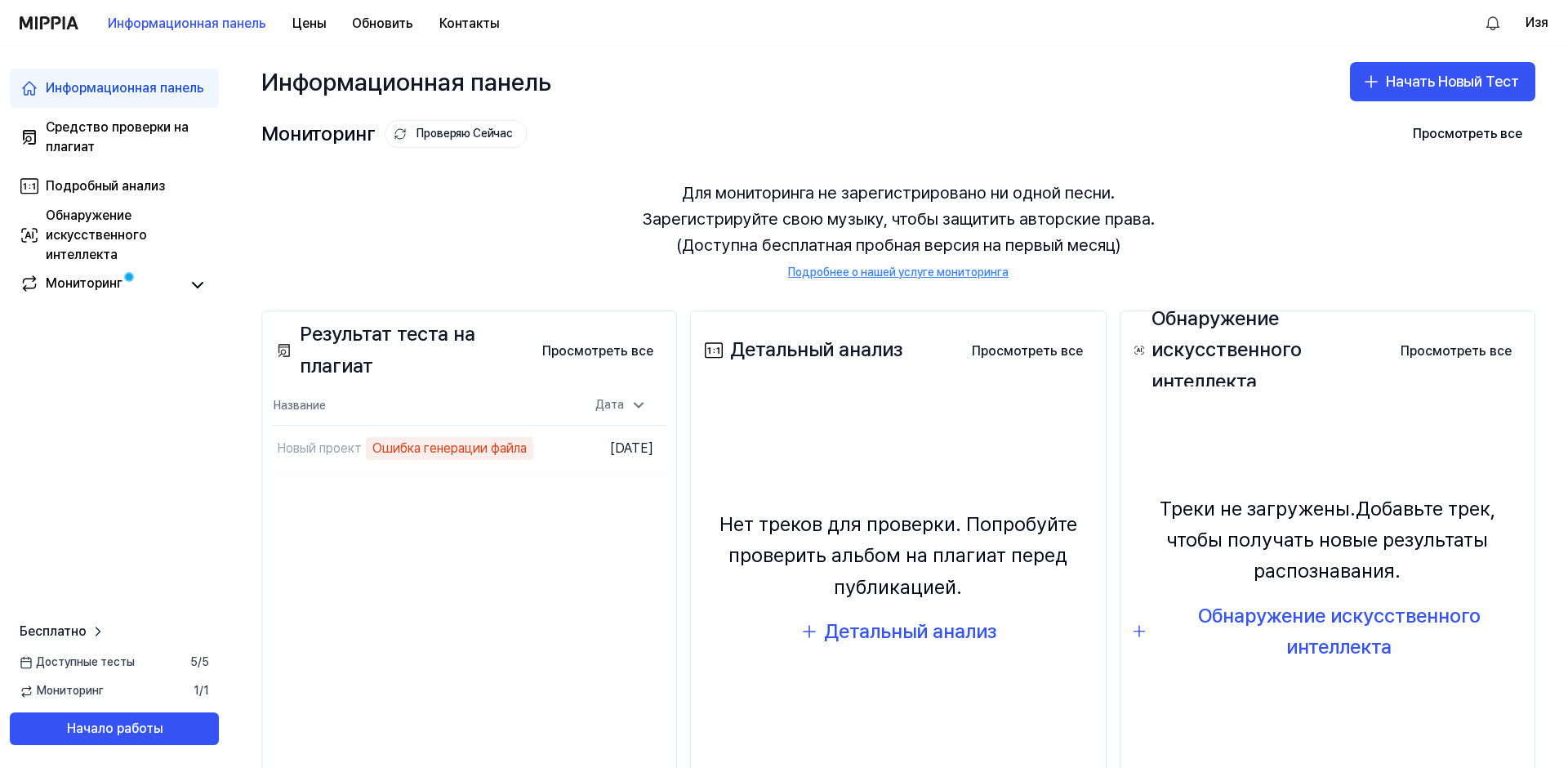
click at [805, 119] on div "Мониторинг Проверяю Сейчас Просмотреть все Monitoring Для мониторинга не зареги…" at bounding box center [899, 197] width 1340 height 160
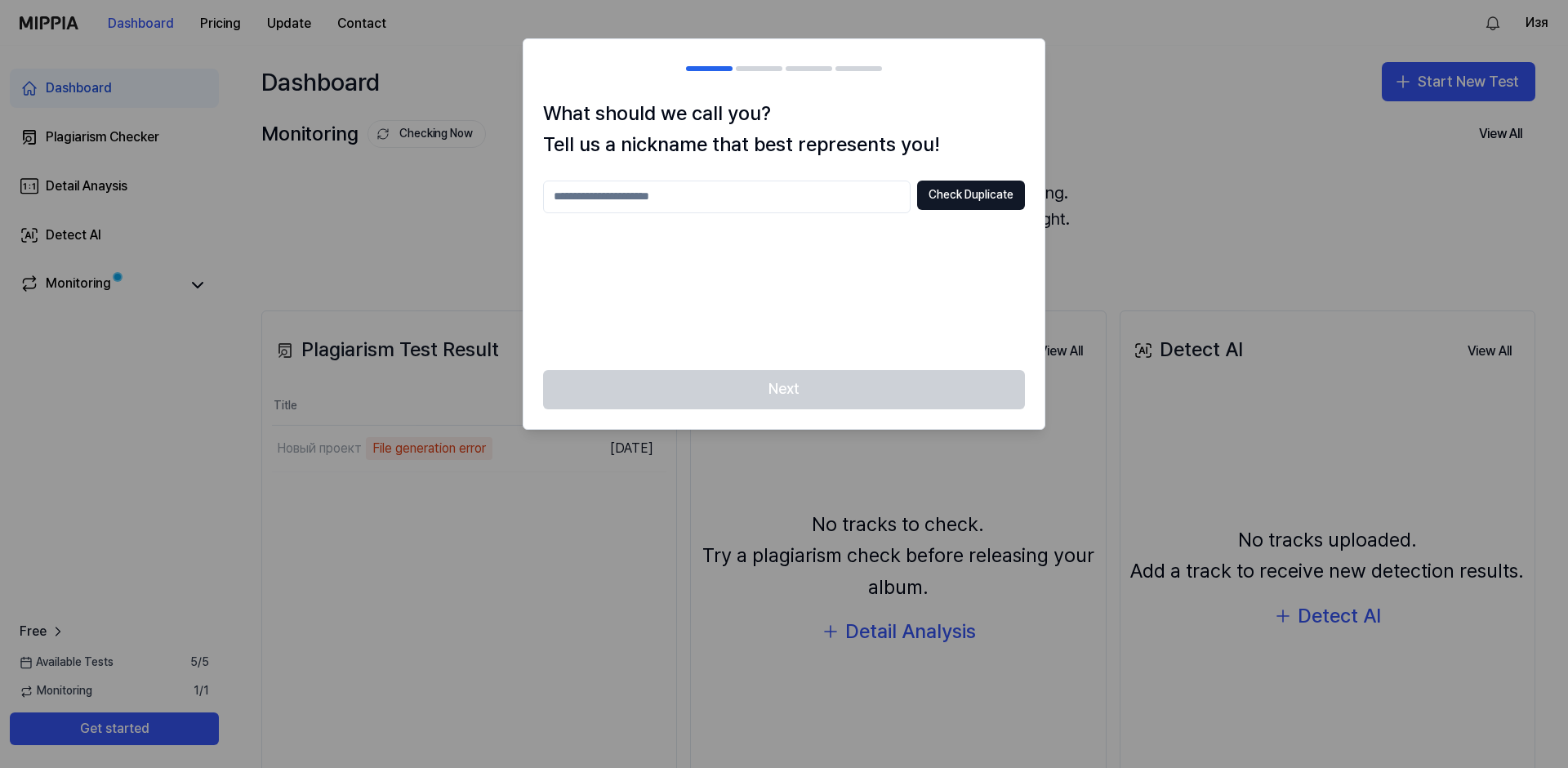
click at [410, 620] on div at bounding box center [784, 384] width 1568 height 768
click at [543, 516] on div at bounding box center [784, 384] width 1568 height 768
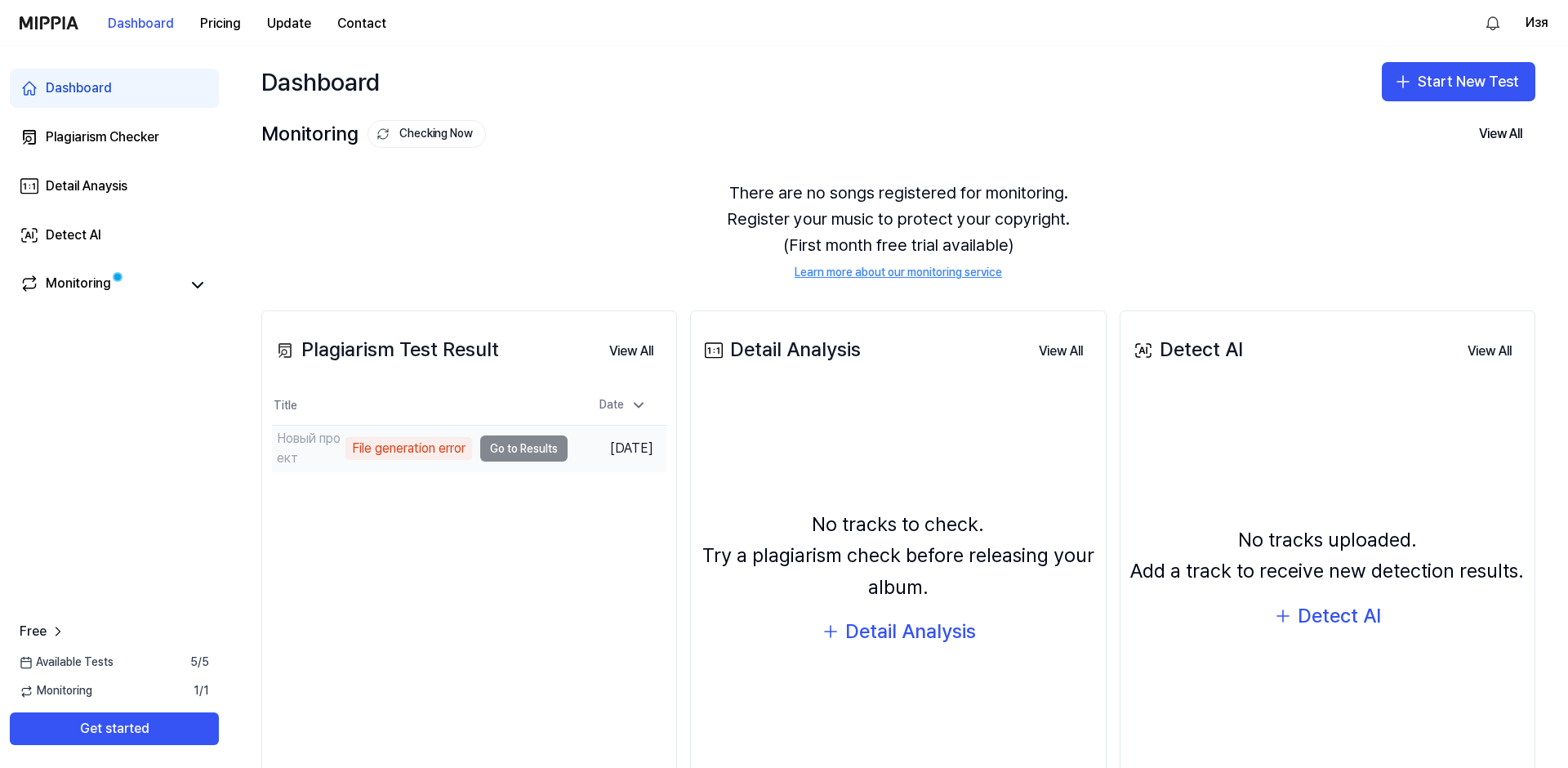
click at [522, 451] on td "Новый проект File generation error Go to Results" at bounding box center [419, 448] width 296 height 46
click at [383, 451] on div "File generation error" at bounding box center [409, 449] width 126 height 23
click at [543, 451] on td "Новый проект File generation error Go to Results" at bounding box center [419, 448] width 296 height 46
click at [542, 452] on td "Новый проект File generation error Go to Results" at bounding box center [419, 448] width 296 height 46
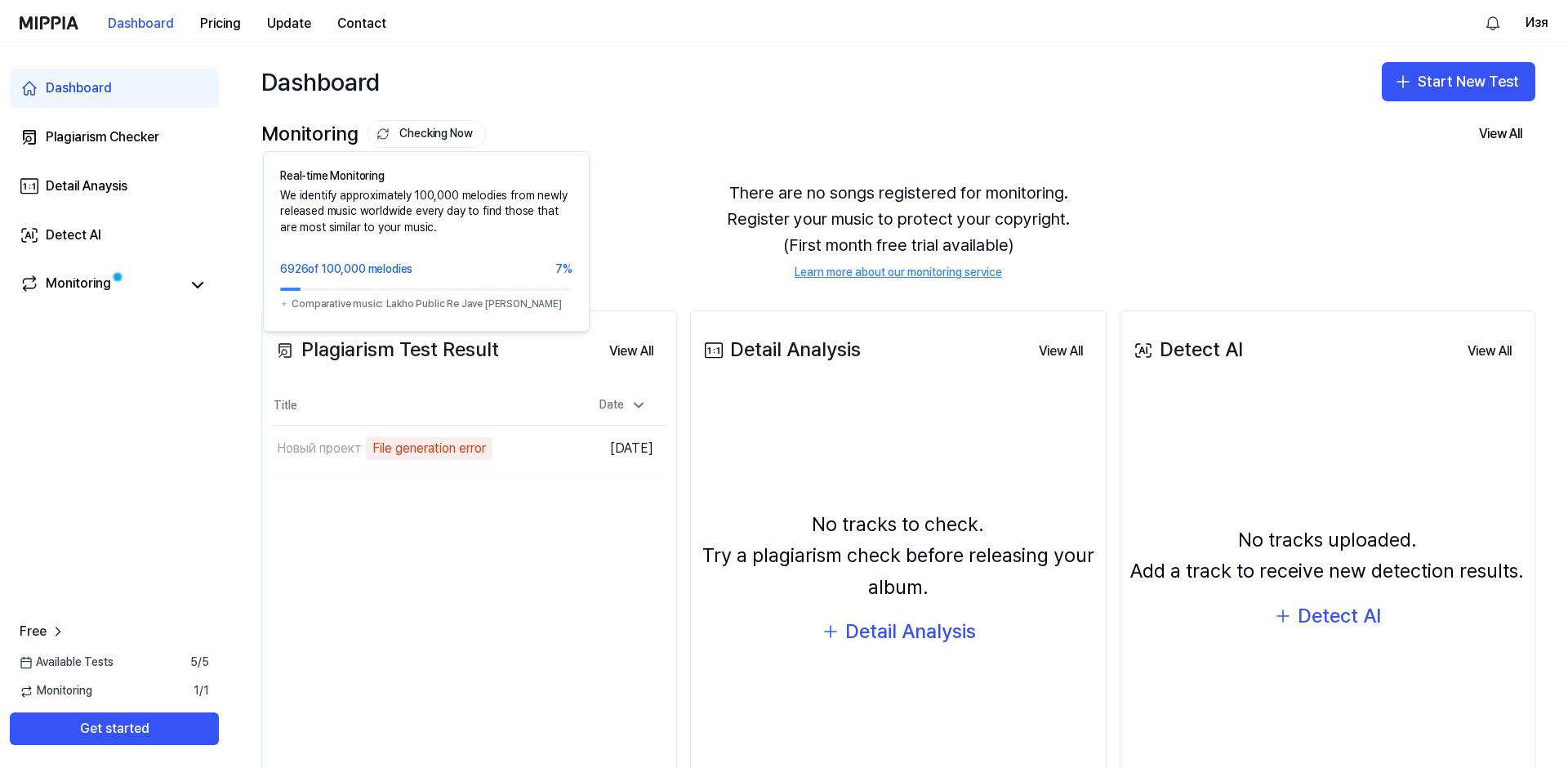
click at [420, 137] on button "Checking Now" at bounding box center [427, 134] width 118 height 28
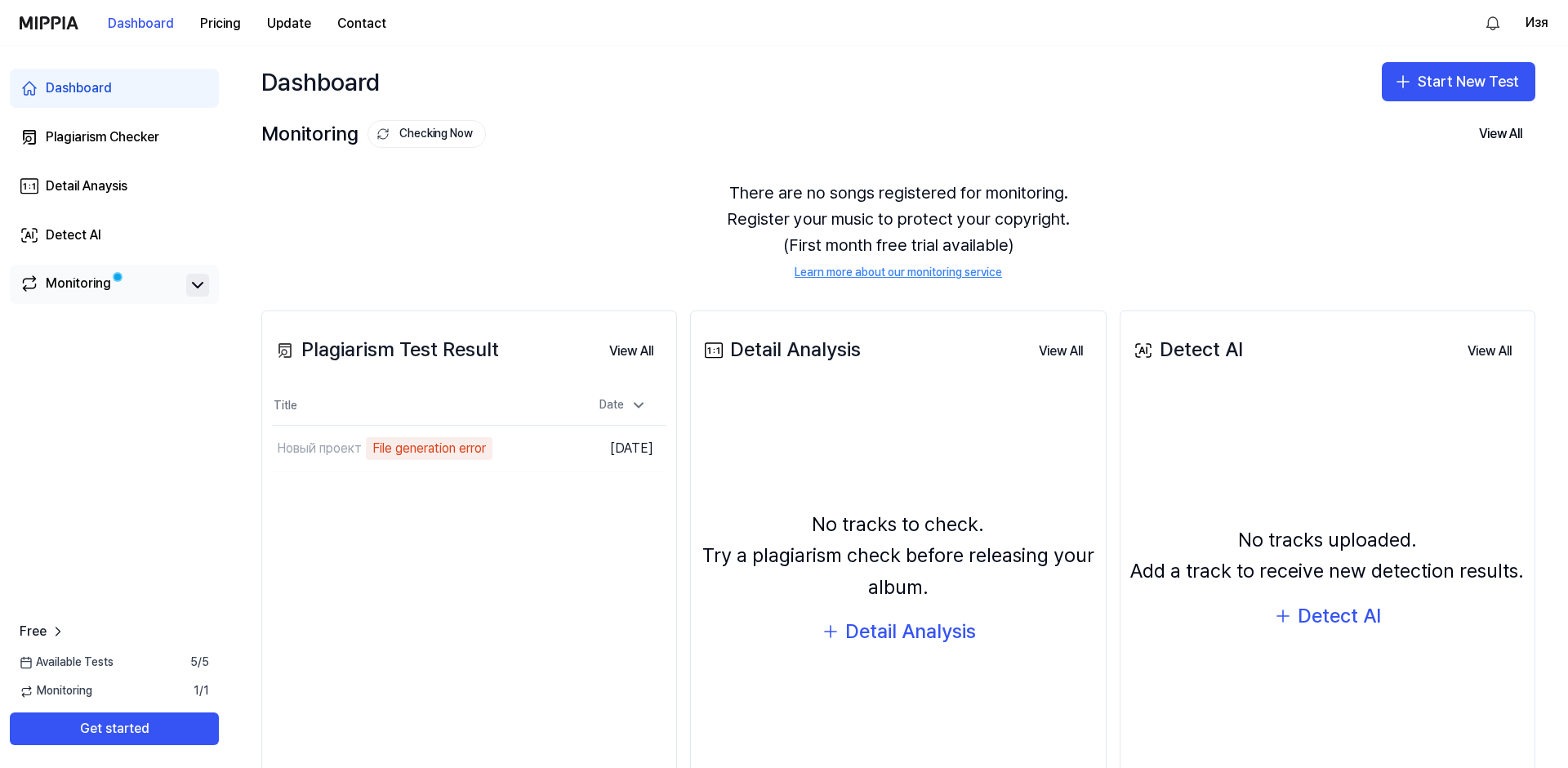
click at [193, 287] on icon at bounding box center [198, 285] width 19 height 19
click at [80, 286] on div "Monitoring" at bounding box center [78, 285] width 65 height 23
click at [414, 452] on div "File generation error" at bounding box center [409, 449] width 126 height 23
click at [426, 450] on div "File generation error" at bounding box center [409, 449] width 126 height 23
click at [638, 346] on button "View All" at bounding box center [631, 351] width 70 height 33
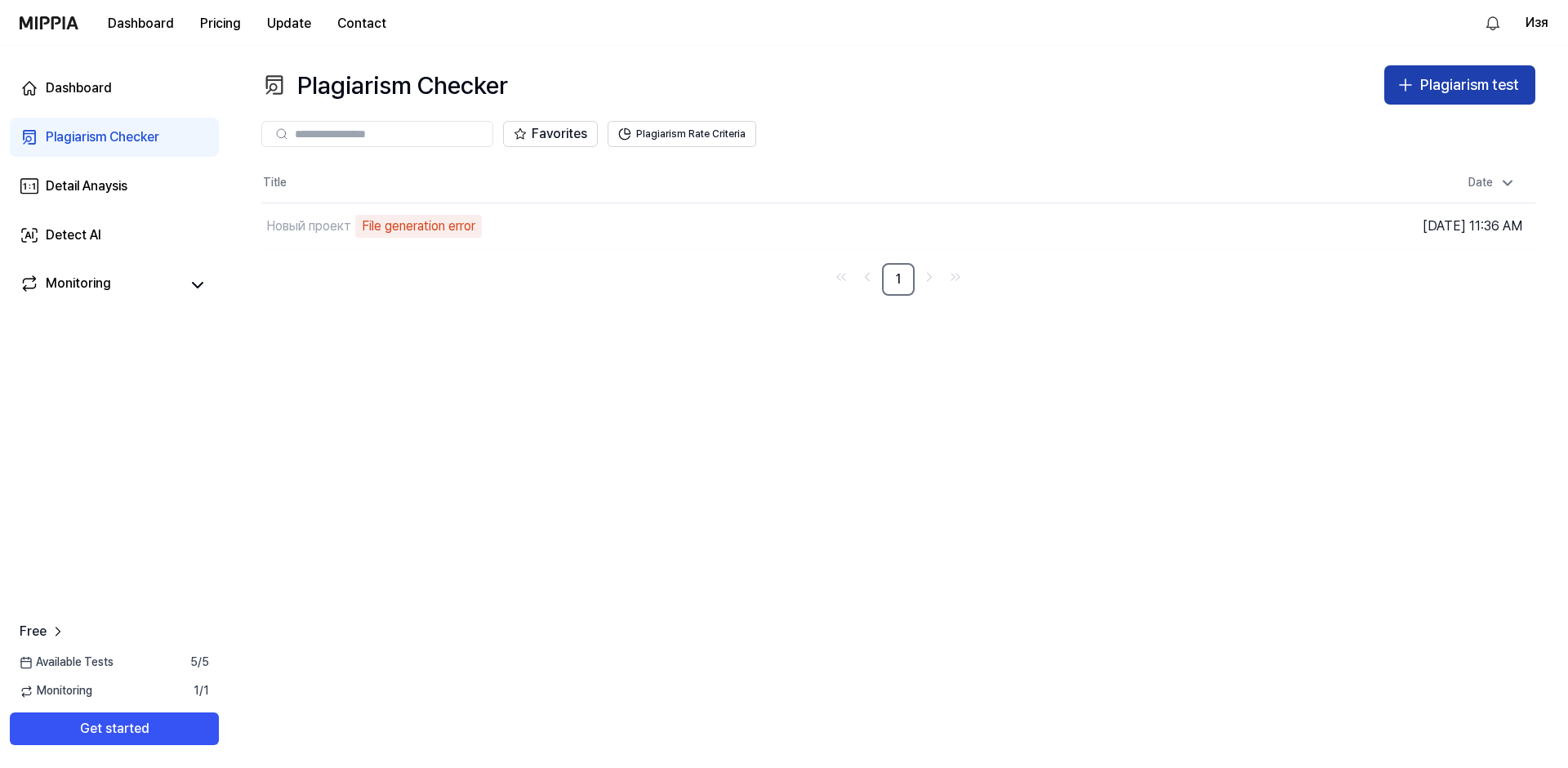
click at [1465, 90] on div "Plagiarism test" at bounding box center [1470, 85] width 99 height 23
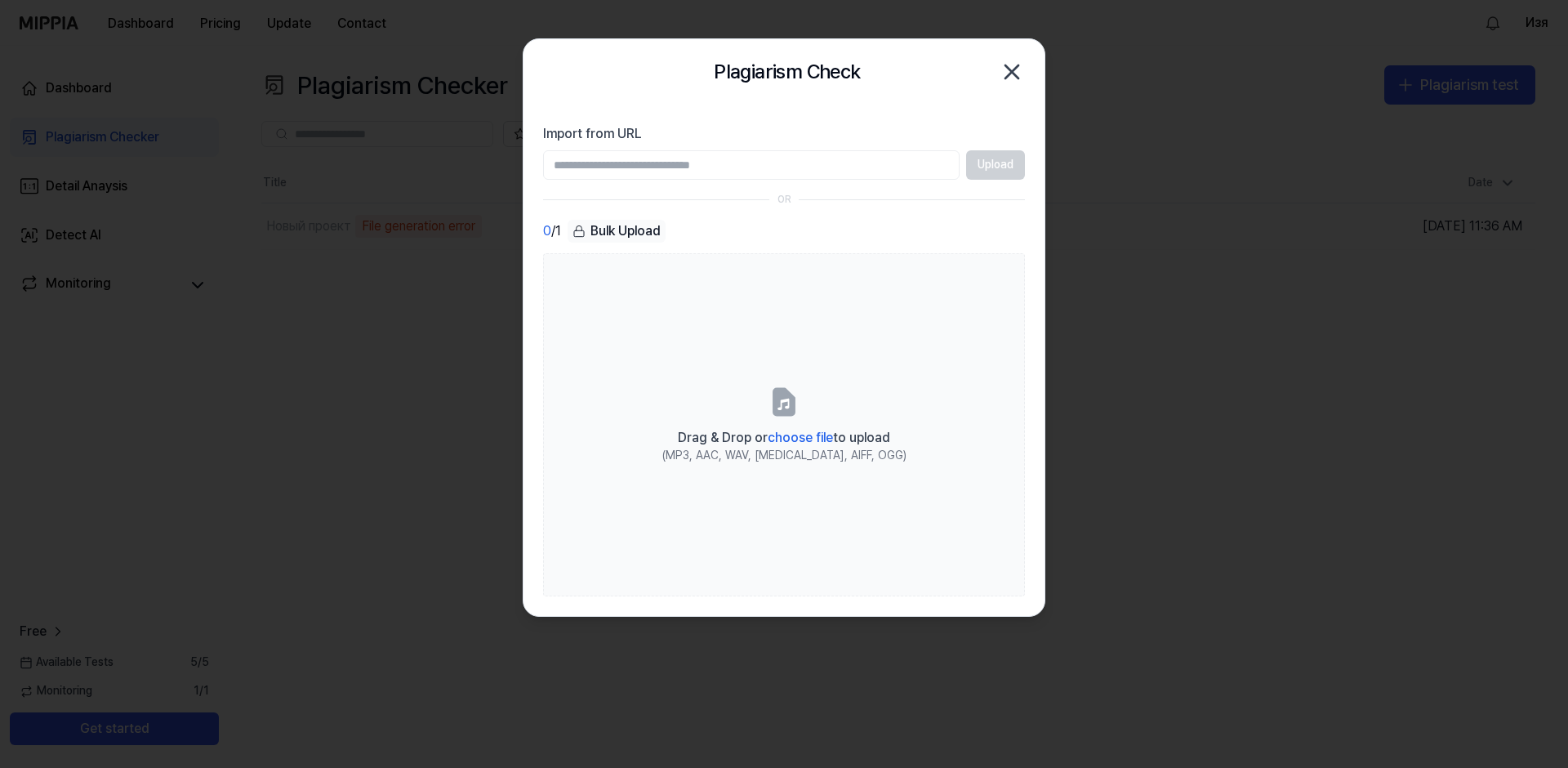
type input "**********"
drag, startPoint x: 782, startPoint y: 167, endPoint x: 138, endPoint y: 167, distance: 644.0
click at [138, 167] on body "**********" at bounding box center [784, 384] width 1568 height 768
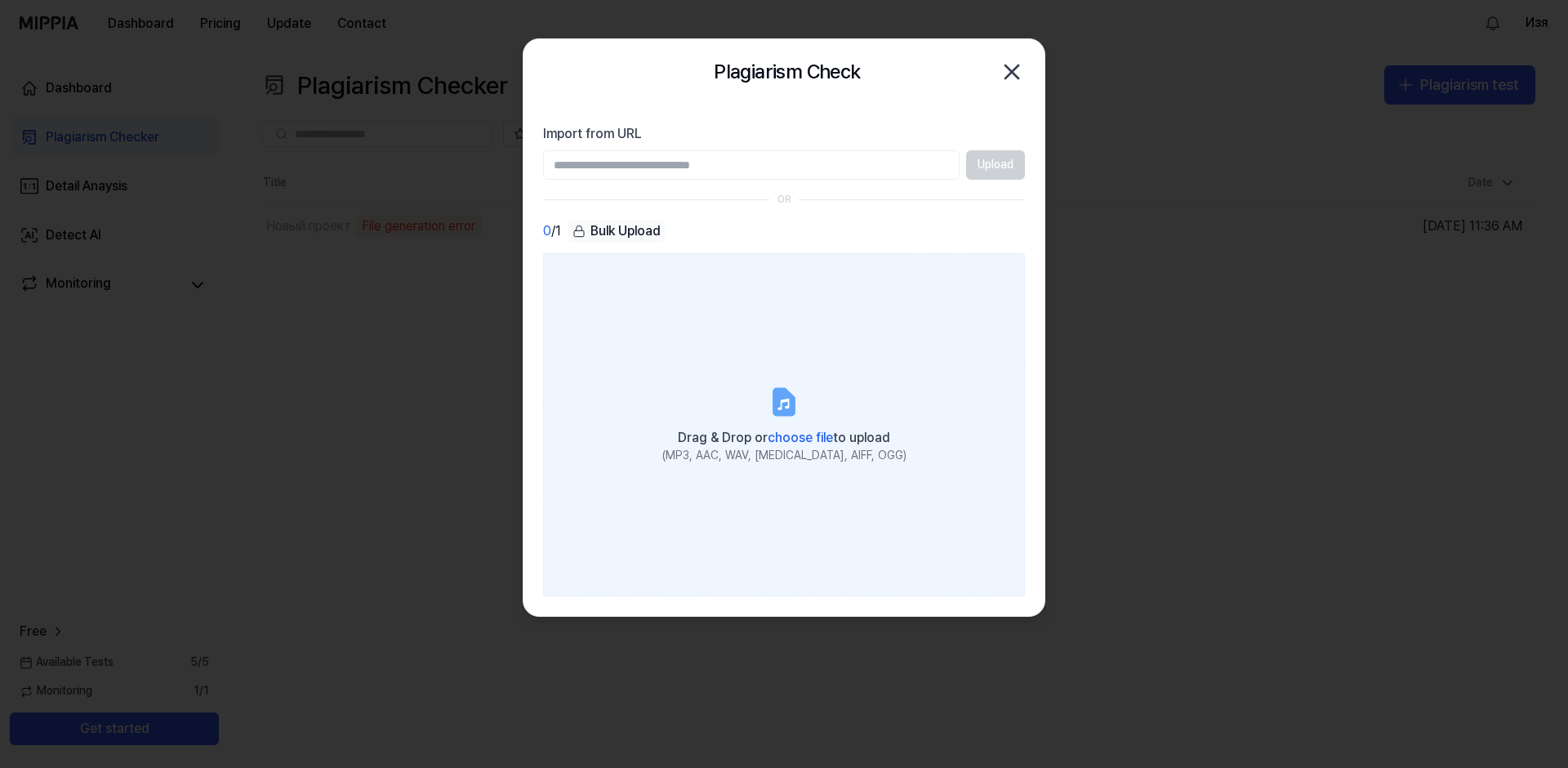
click at [801, 431] on span "choose file" at bounding box center [800, 438] width 65 height 16
click at [0, 0] on input "Drag & Drop or choose file to upload (MP3, AAC, WAV, FLAC, AIFF, OGG)" at bounding box center [0, 0] width 0 height 0
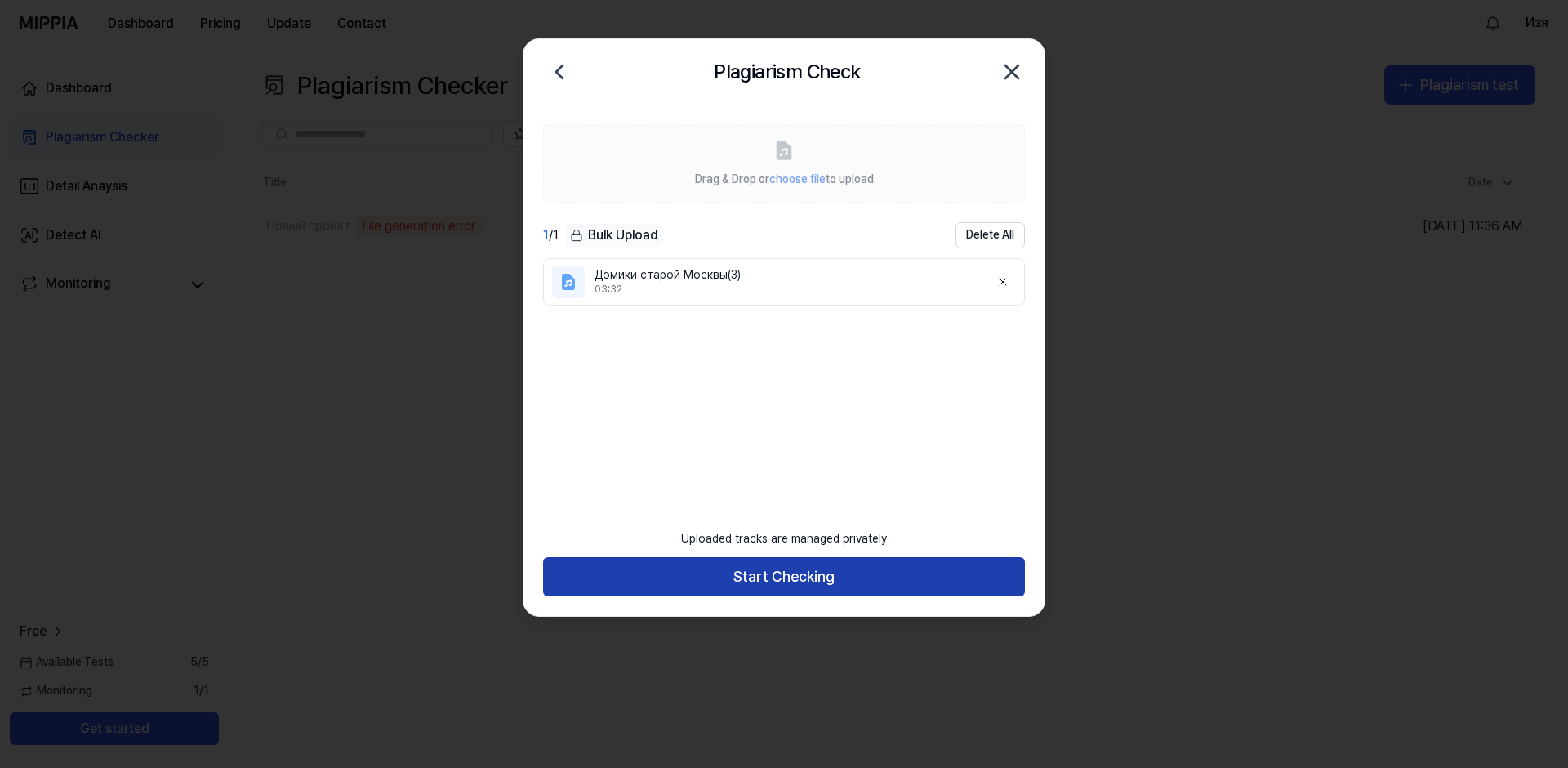
click at [865, 572] on button "Start Checking" at bounding box center [784, 577] width 482 height 39
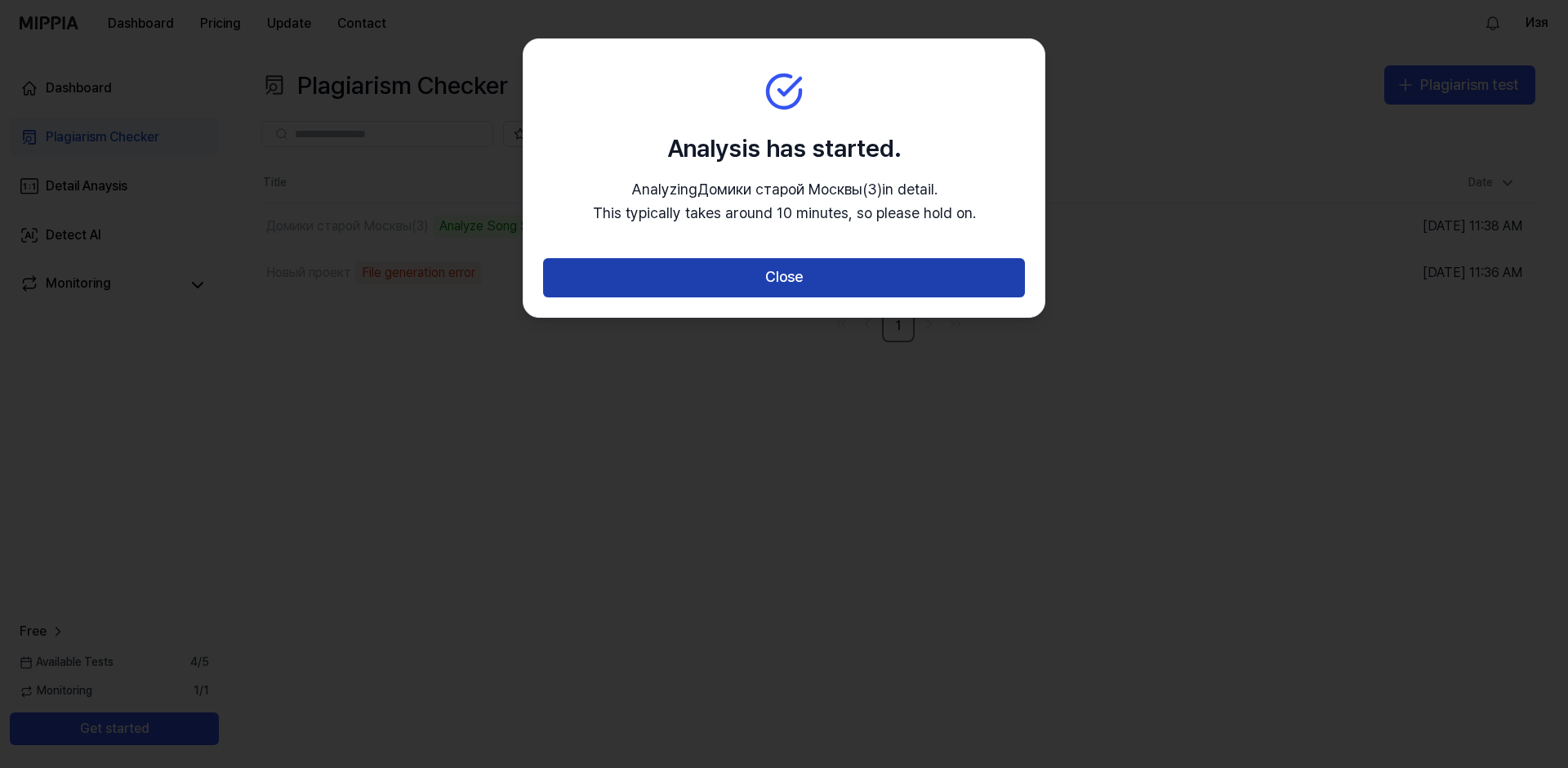
click at [835, 280] on button "Close" at bounding box center [784, 278] width 482 height 39
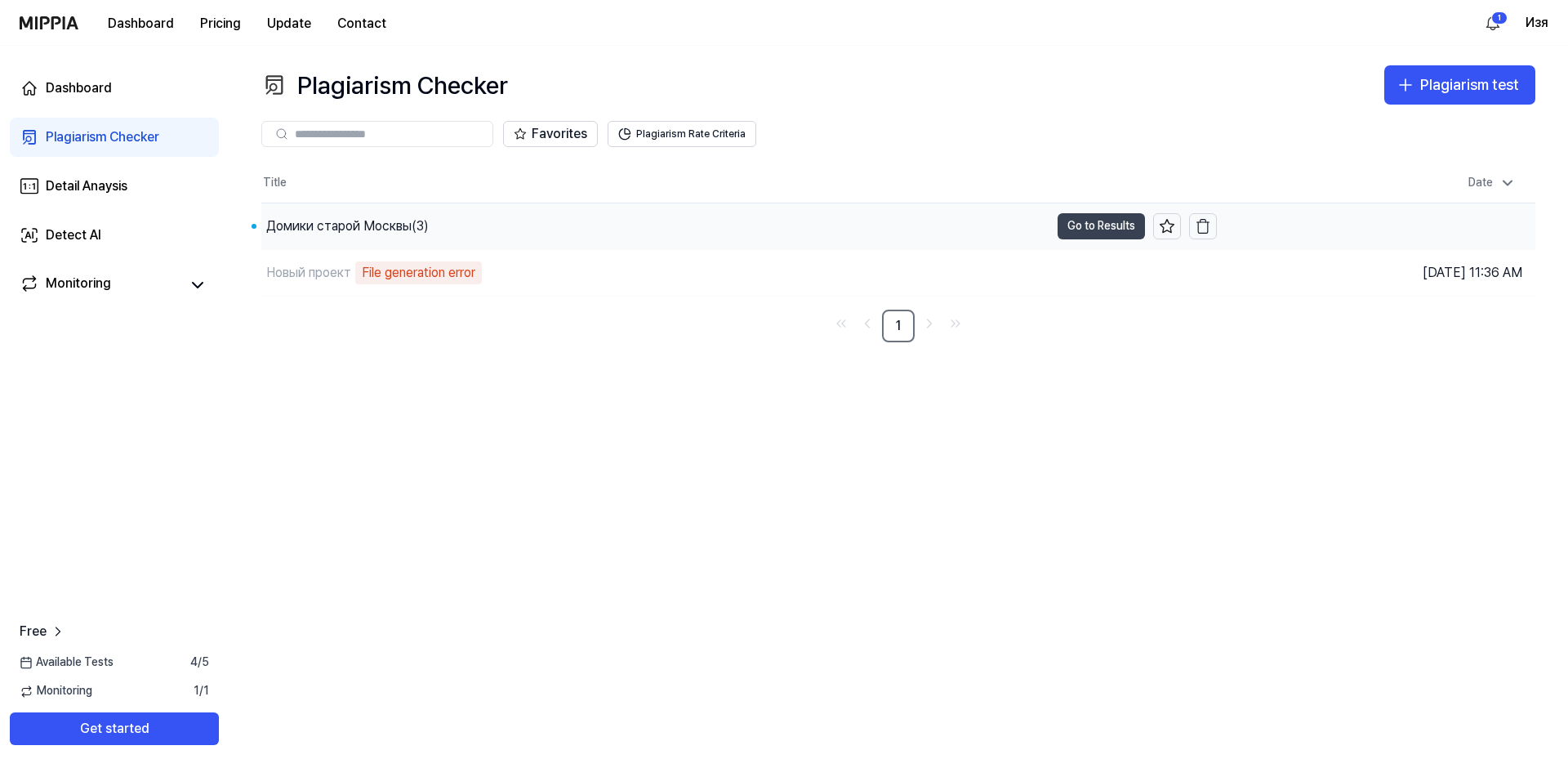
click at [1090, 224] on button "Go to Results" at bounding box center [1102, 226] width 87 height 26
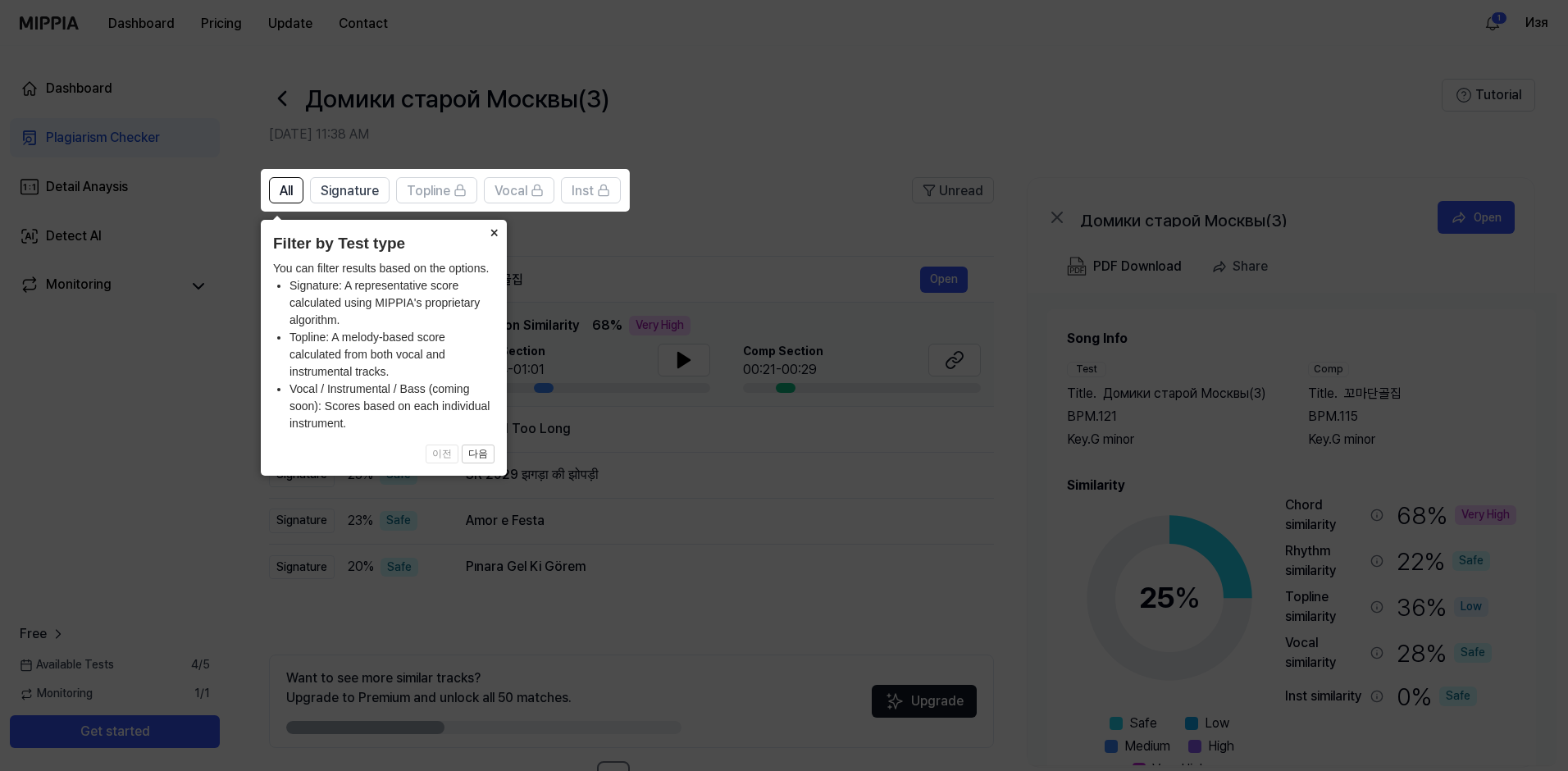
click at [494, 231] on button "×" at bounding box center [493, 231] width 26 height 23
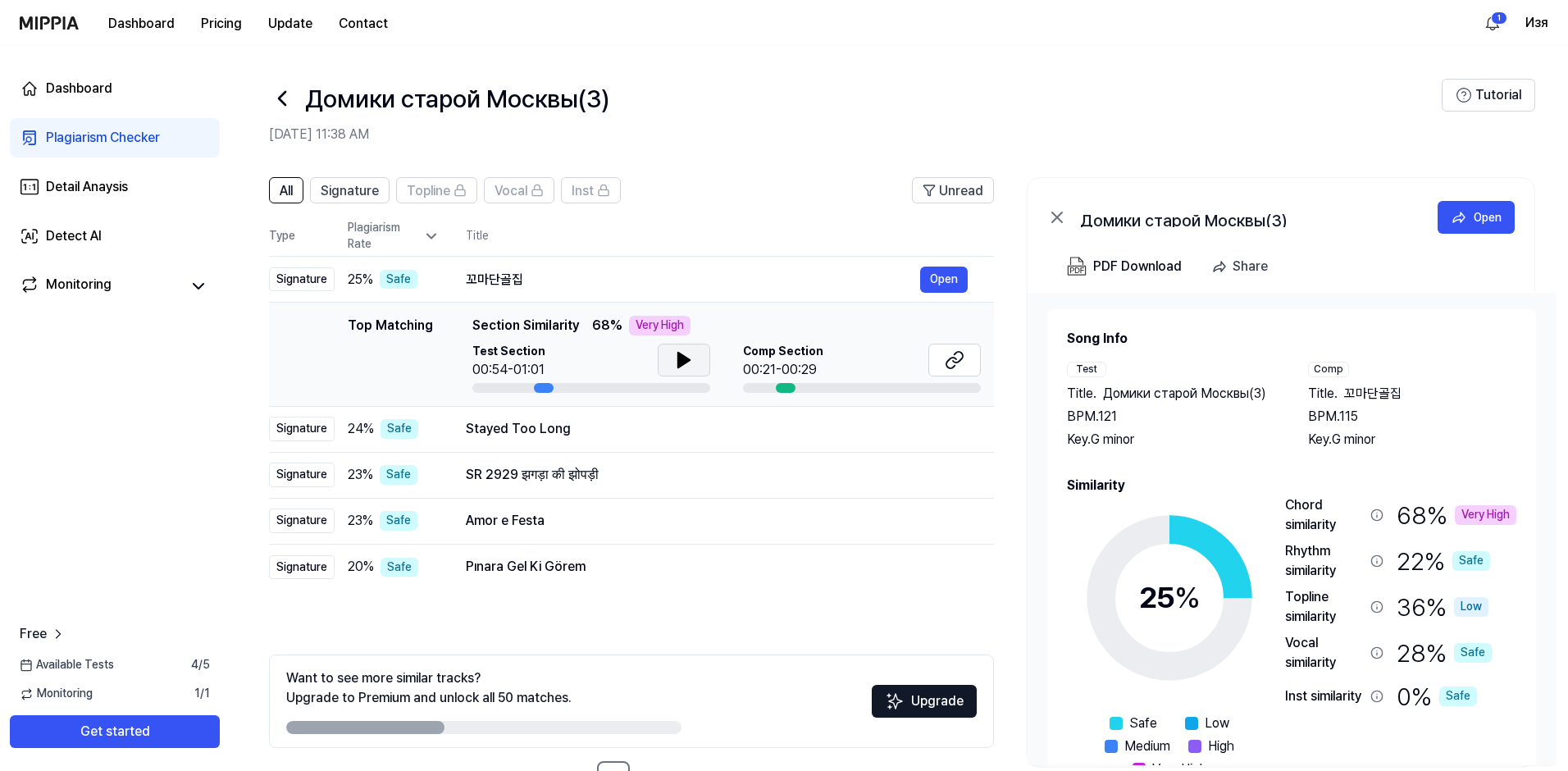
click at [680, 361] on icon at bounding box center [684, 360] width 12 height 15
click at [954, 357] on icon at bounding box center [954, 360] width 19 height 19
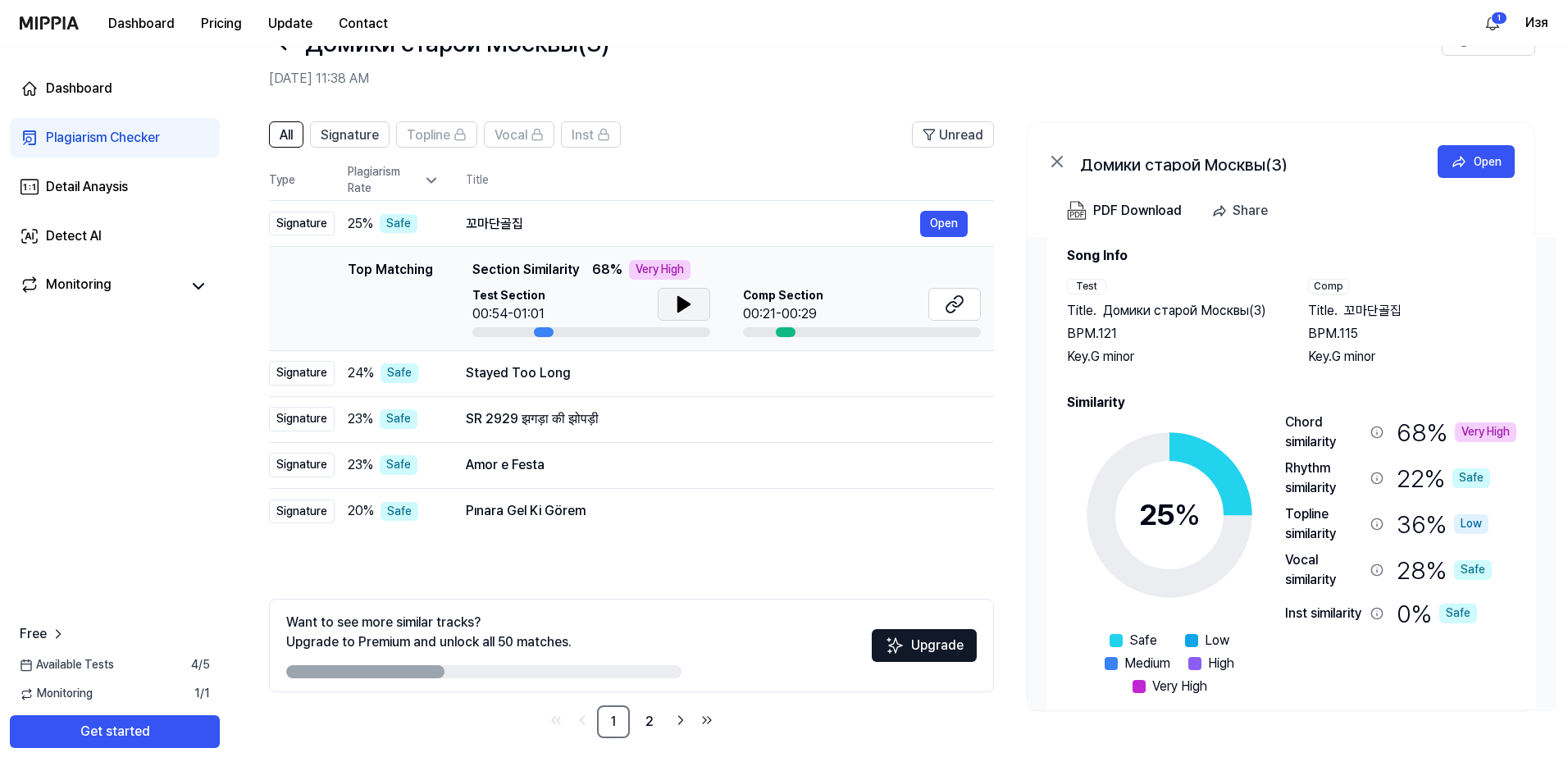
scroll to position [50, 0]
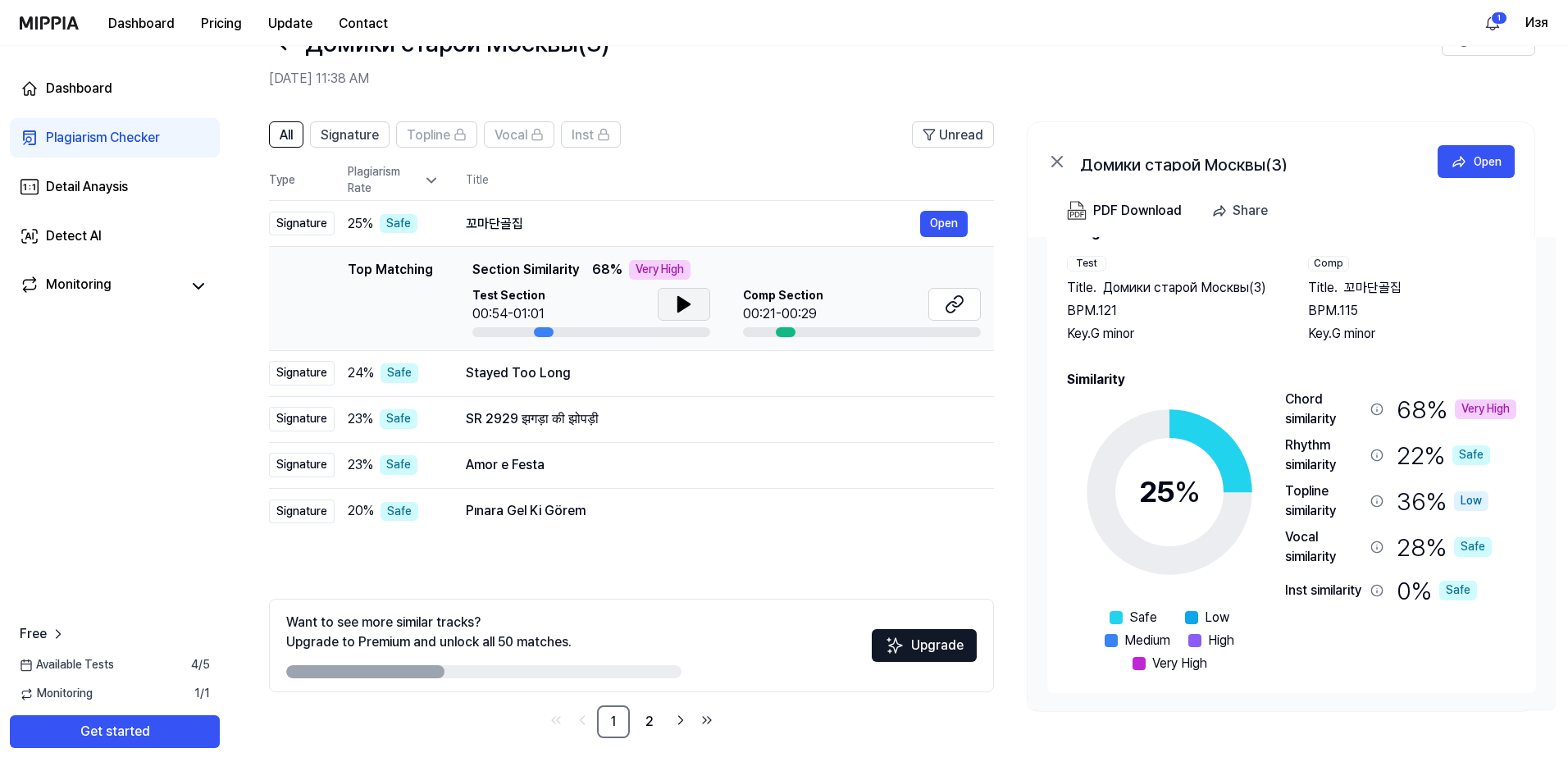
click at [1347, 501] on div "Topline similarity" at bounding box center [1323, 501] width 79 height 39
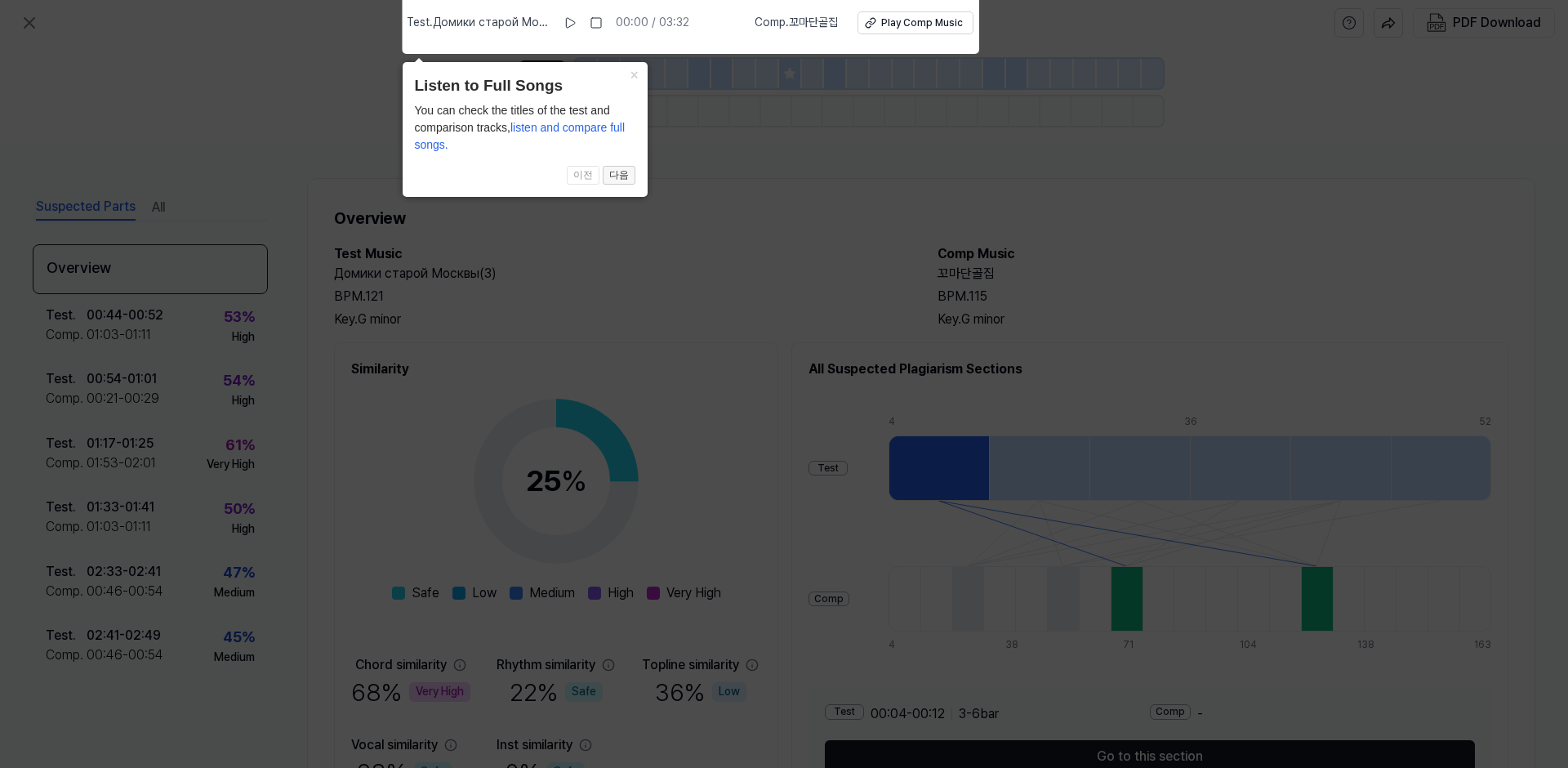
click at [617, 178] on button "다음" at bounding box center [619, 176] width 33 height 19
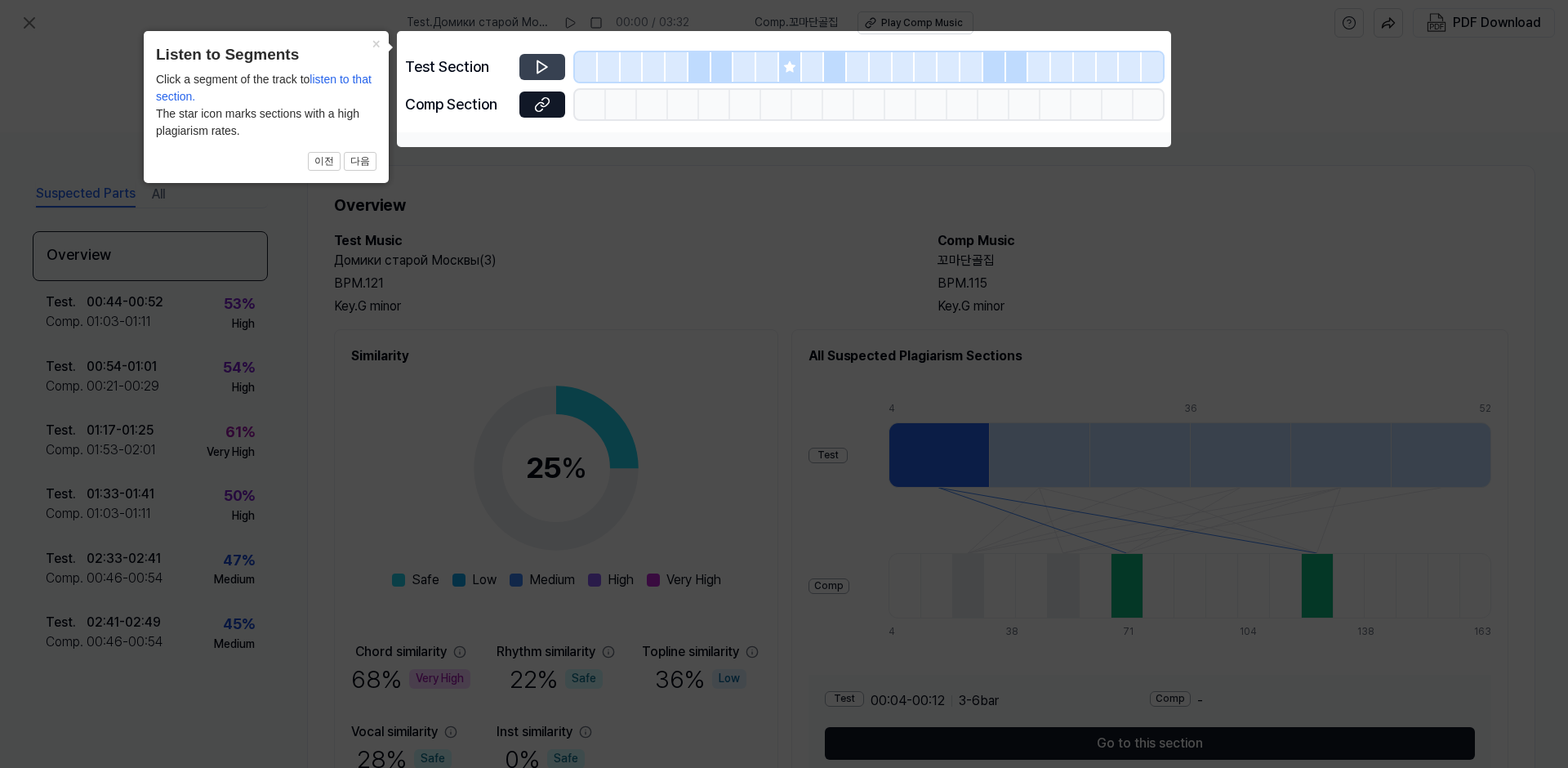
click at [540, 64] on icon at bounding box center [542, 67] width 17 height 17
click at [590, 65] on div at bounding box center [586, 67] width 23 height 29
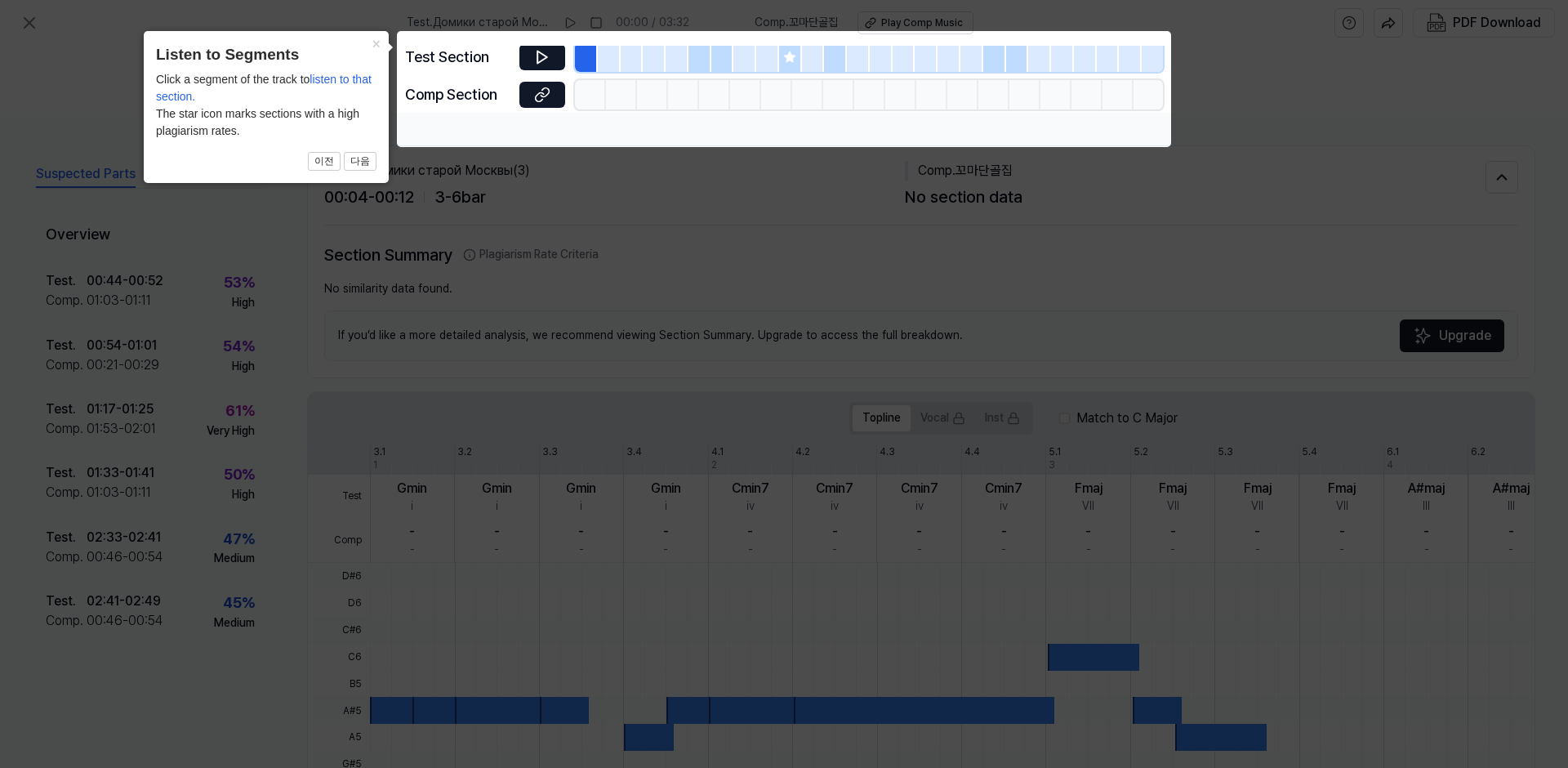
click at [614, 61] on div at bounding box center [610, 57] width 23 height 29
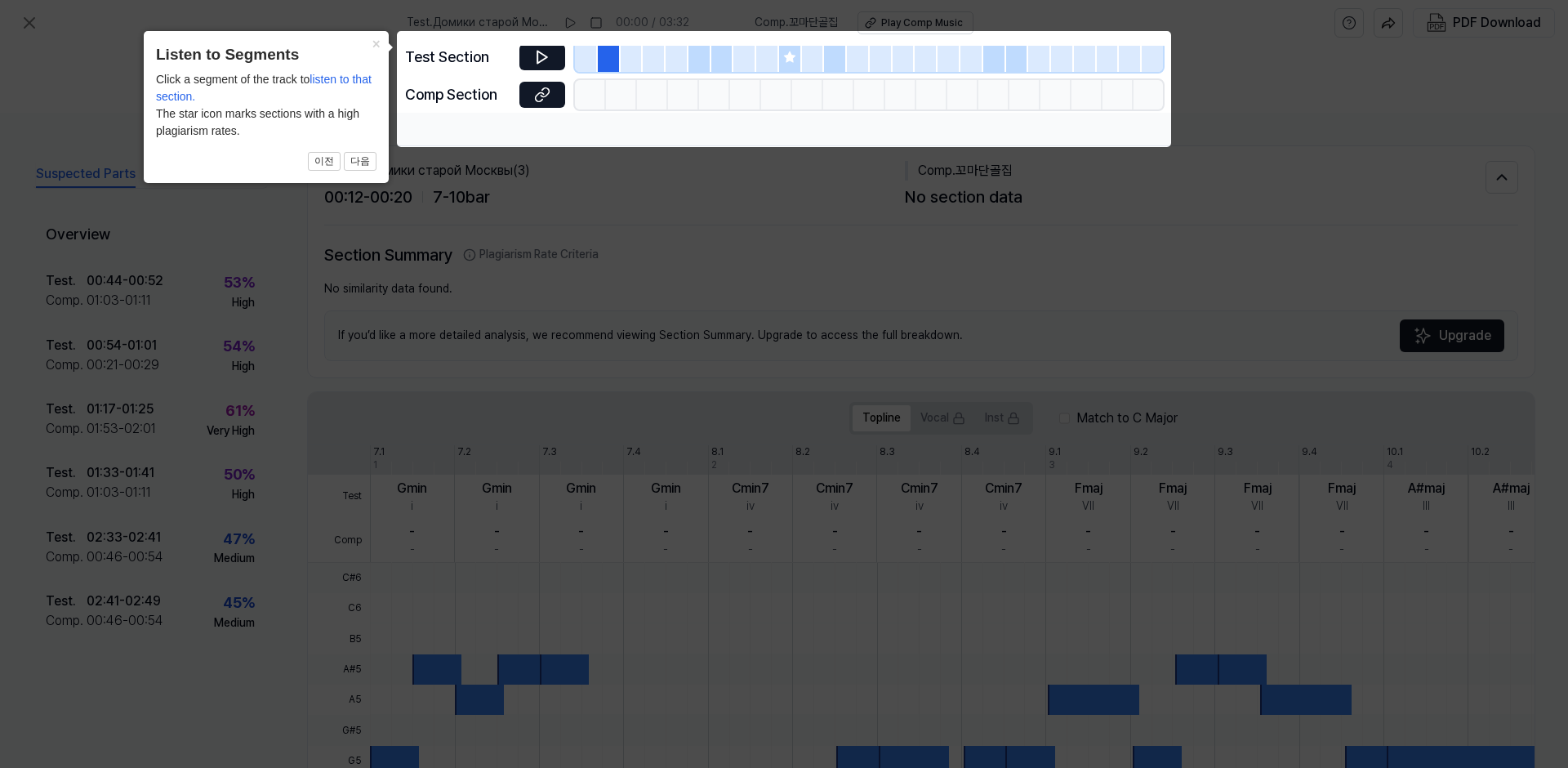
click at [790, 63] on icon at bounding box center [789, 56] width 13 height 13
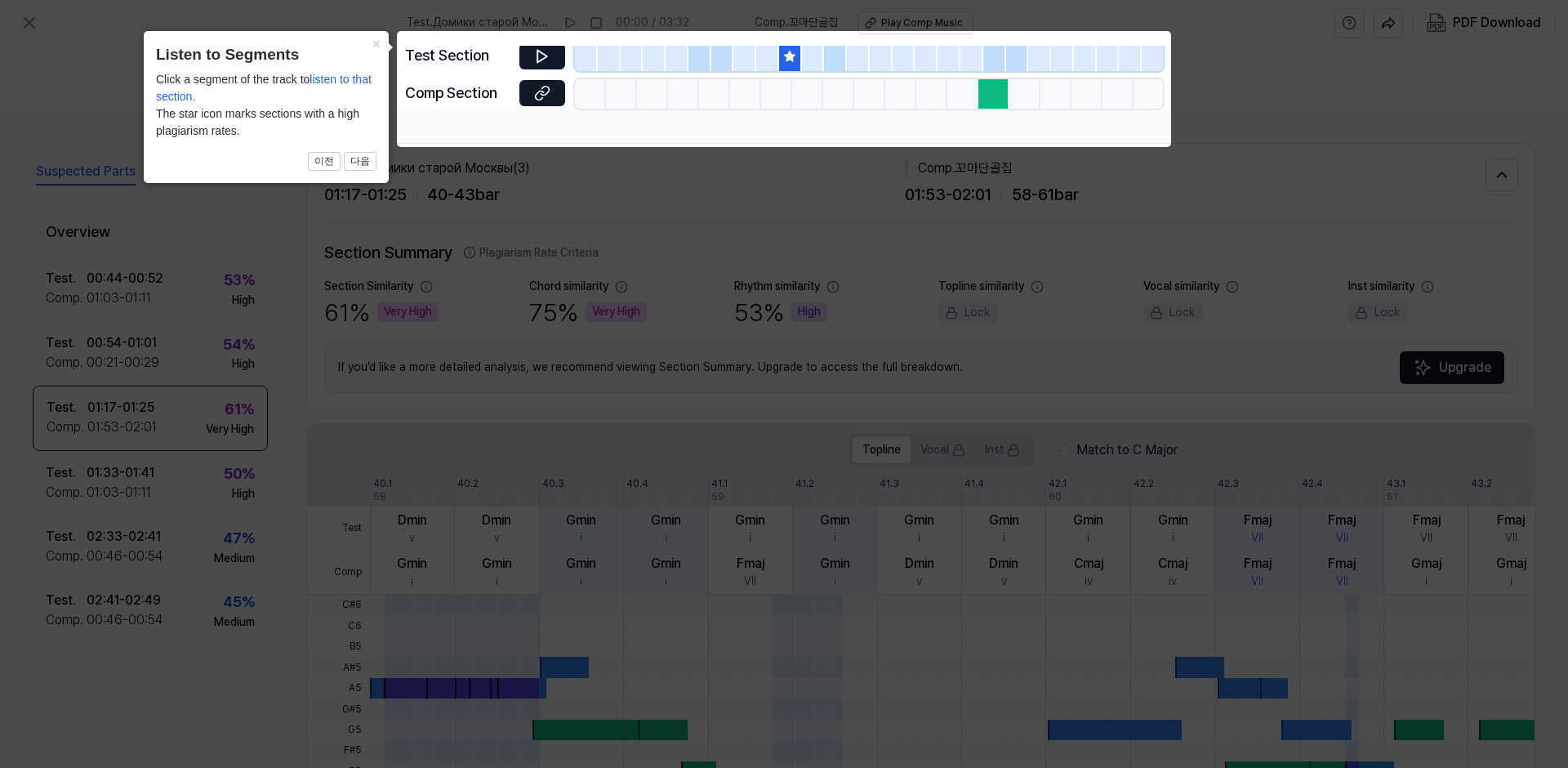
click at [996, 97] on div at bounding box center [994, 94] width 31 height 29
click at [363, 158] on button "다음" at bounding box center [360, 161] width 33 height 19
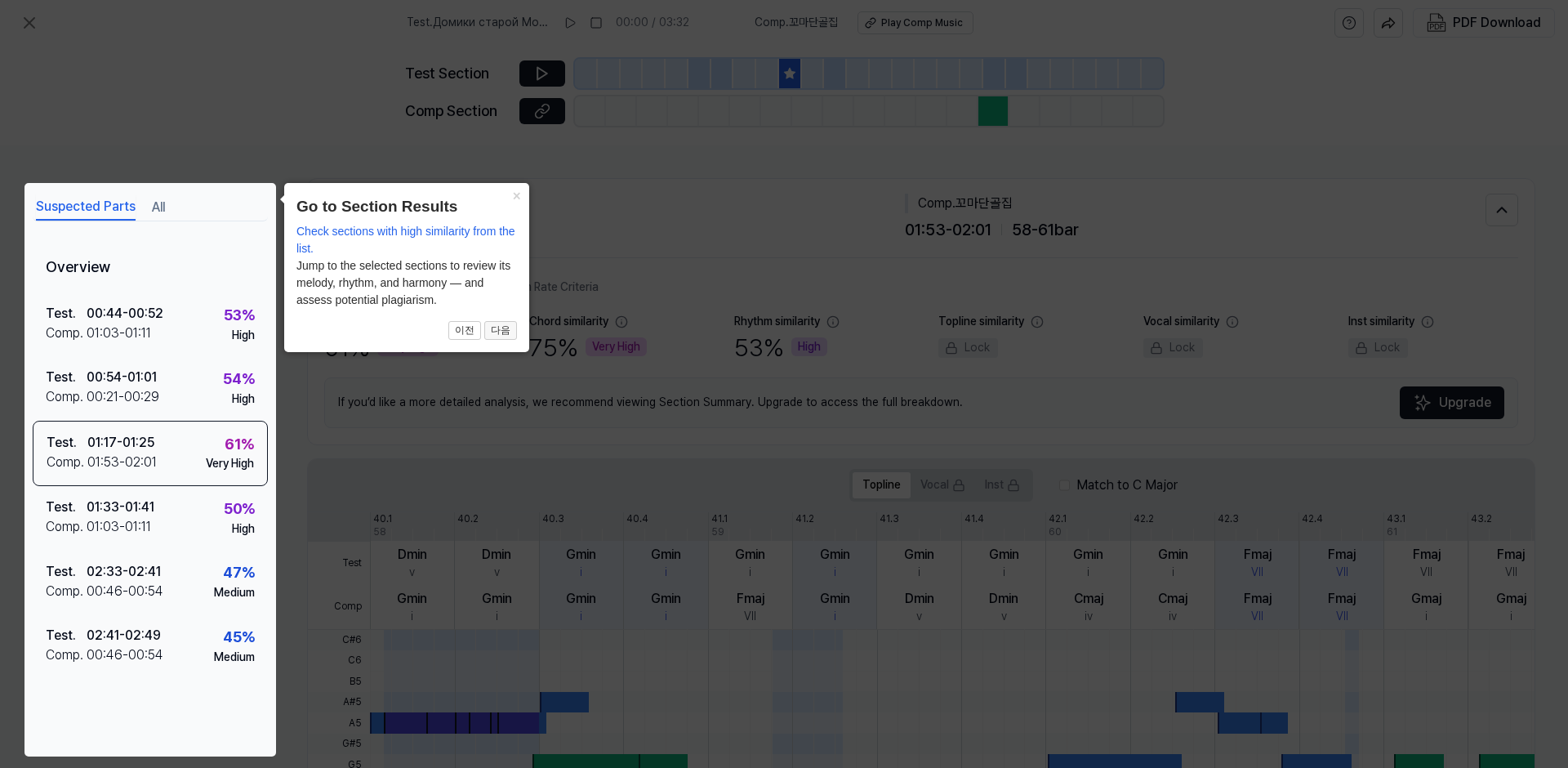
click at [507, 330] on button "다음" at bounding box center [501, 331] width 33 height 19
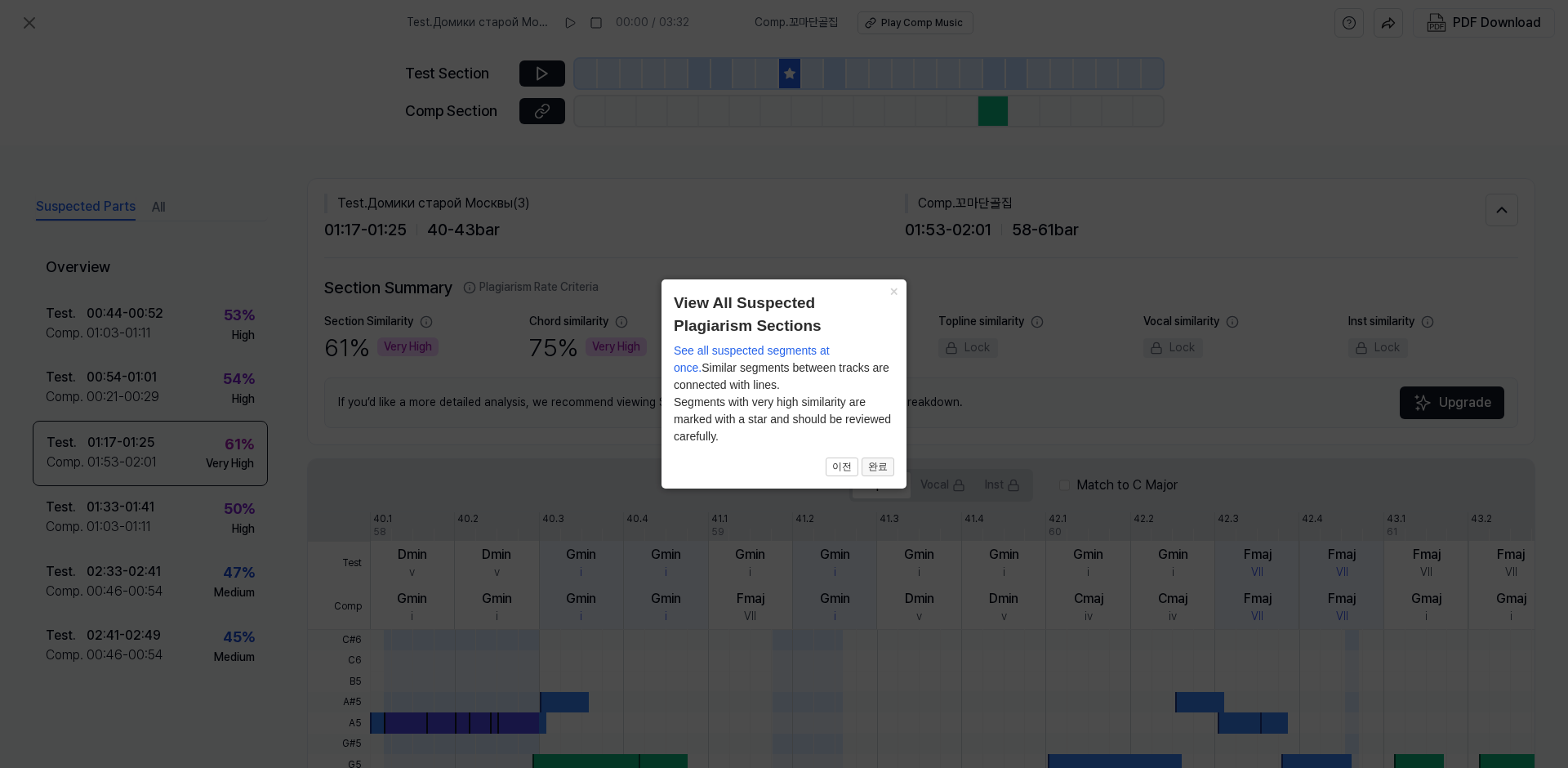
click at [880, 466] on button "완료" at bounding box center [879, 467] width 33 height 19
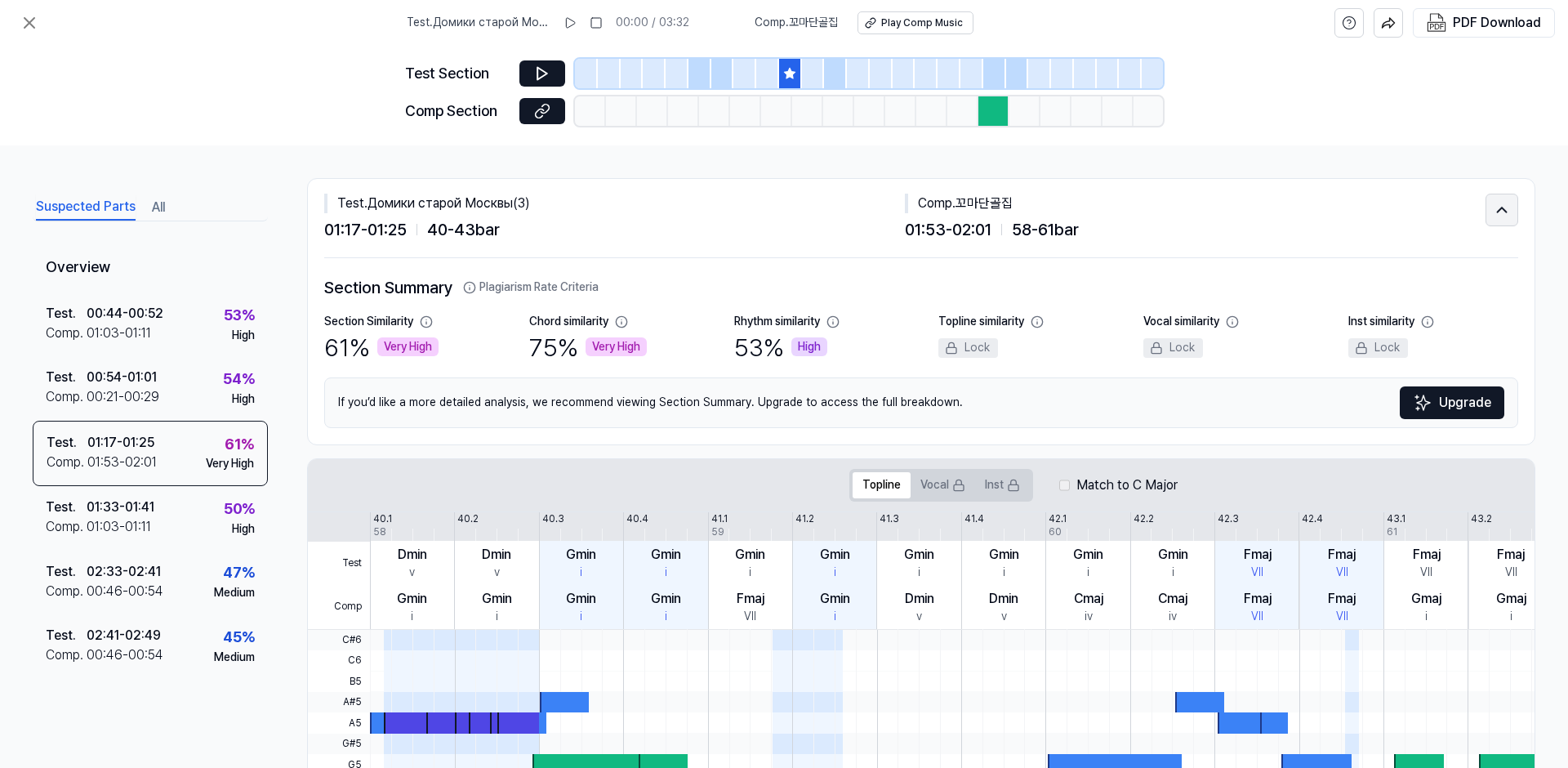
click at [1498, 215] on icon at bounding box center [1502, 210] width 18 height 19
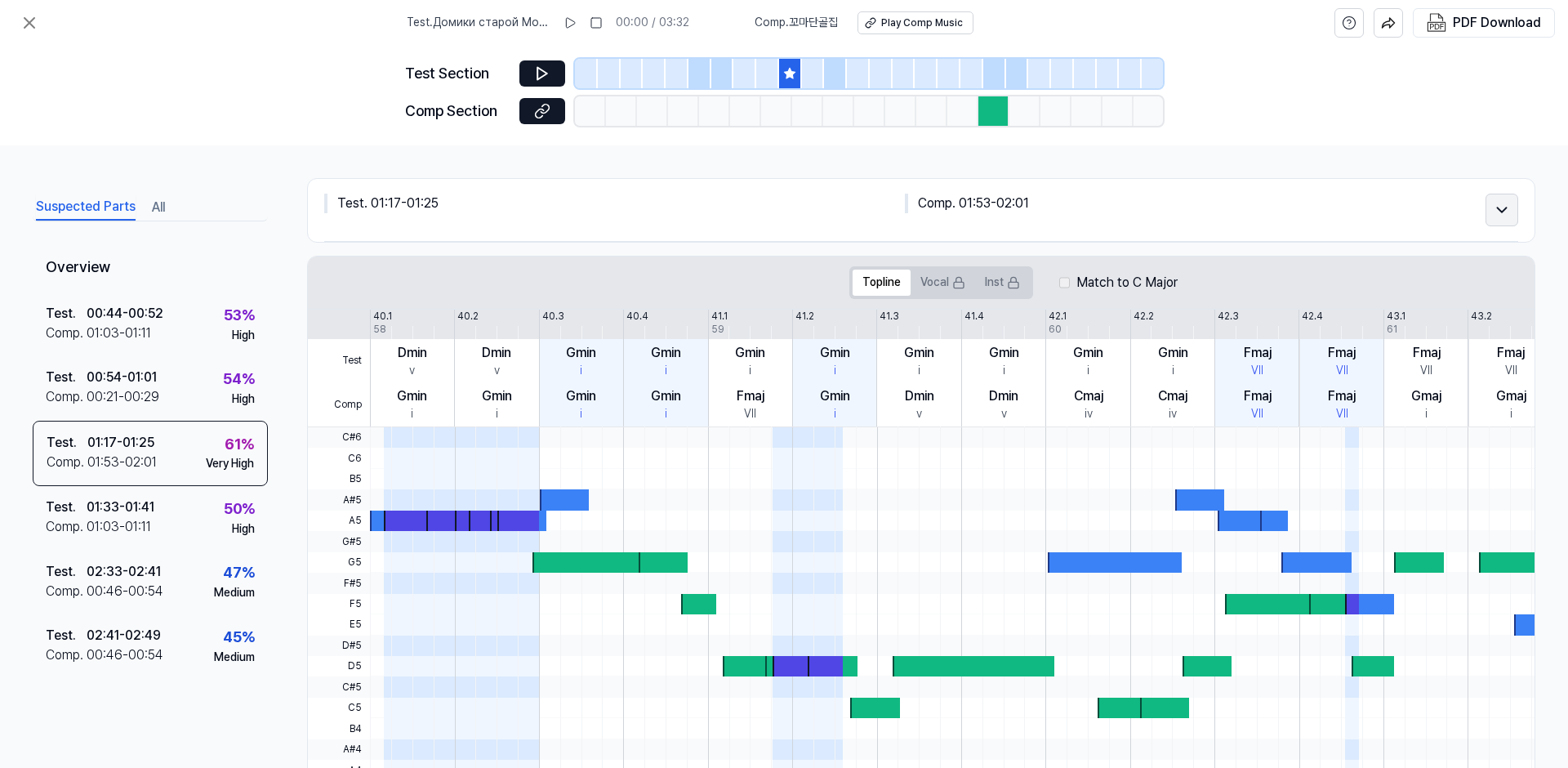
click at [1498, 215] on icon at bounding box center [1502, 210] width 18 height 19
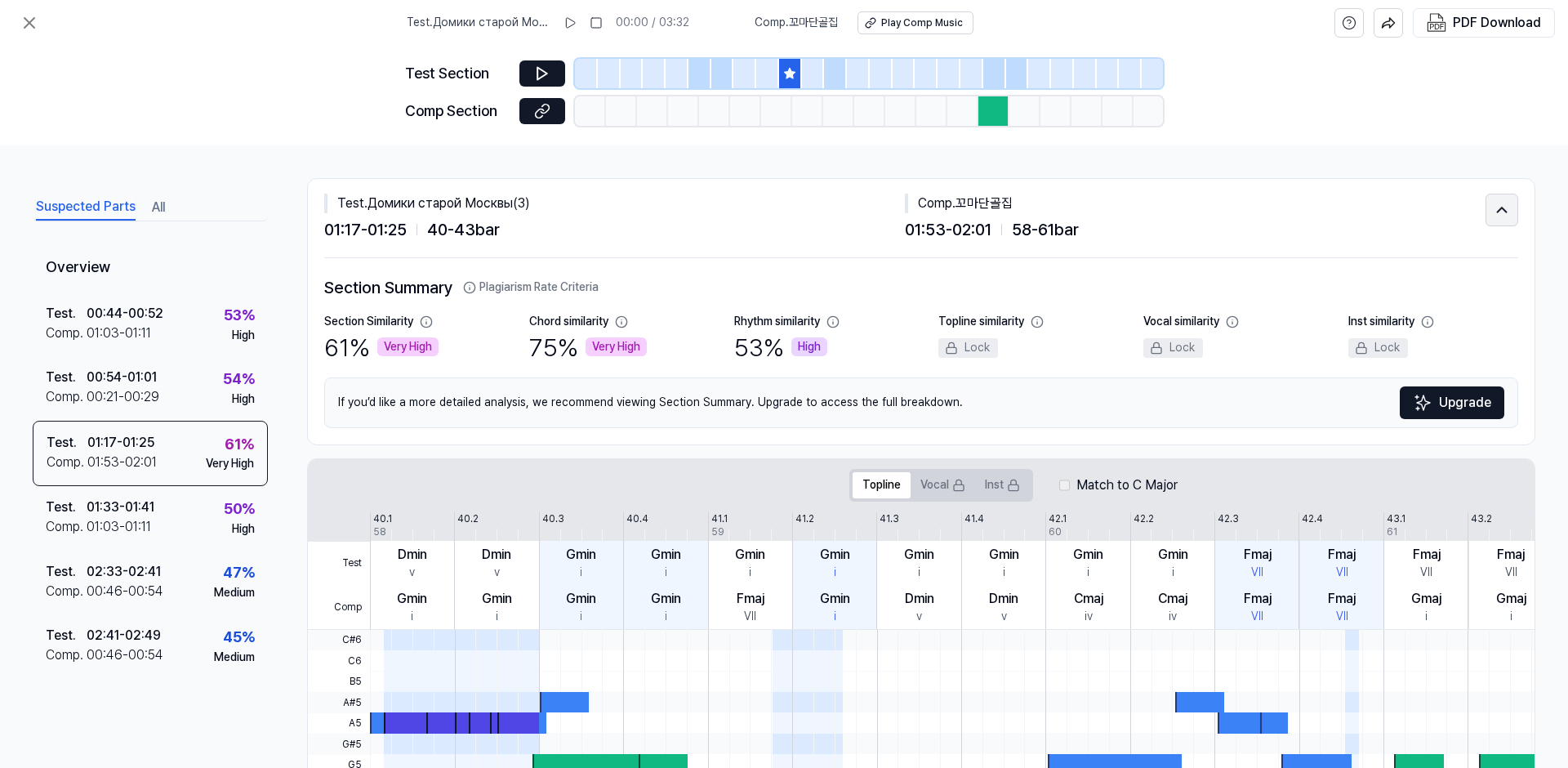
click at [1498, 215] on icon at bounding box center [1502, 210] width 18 height 19
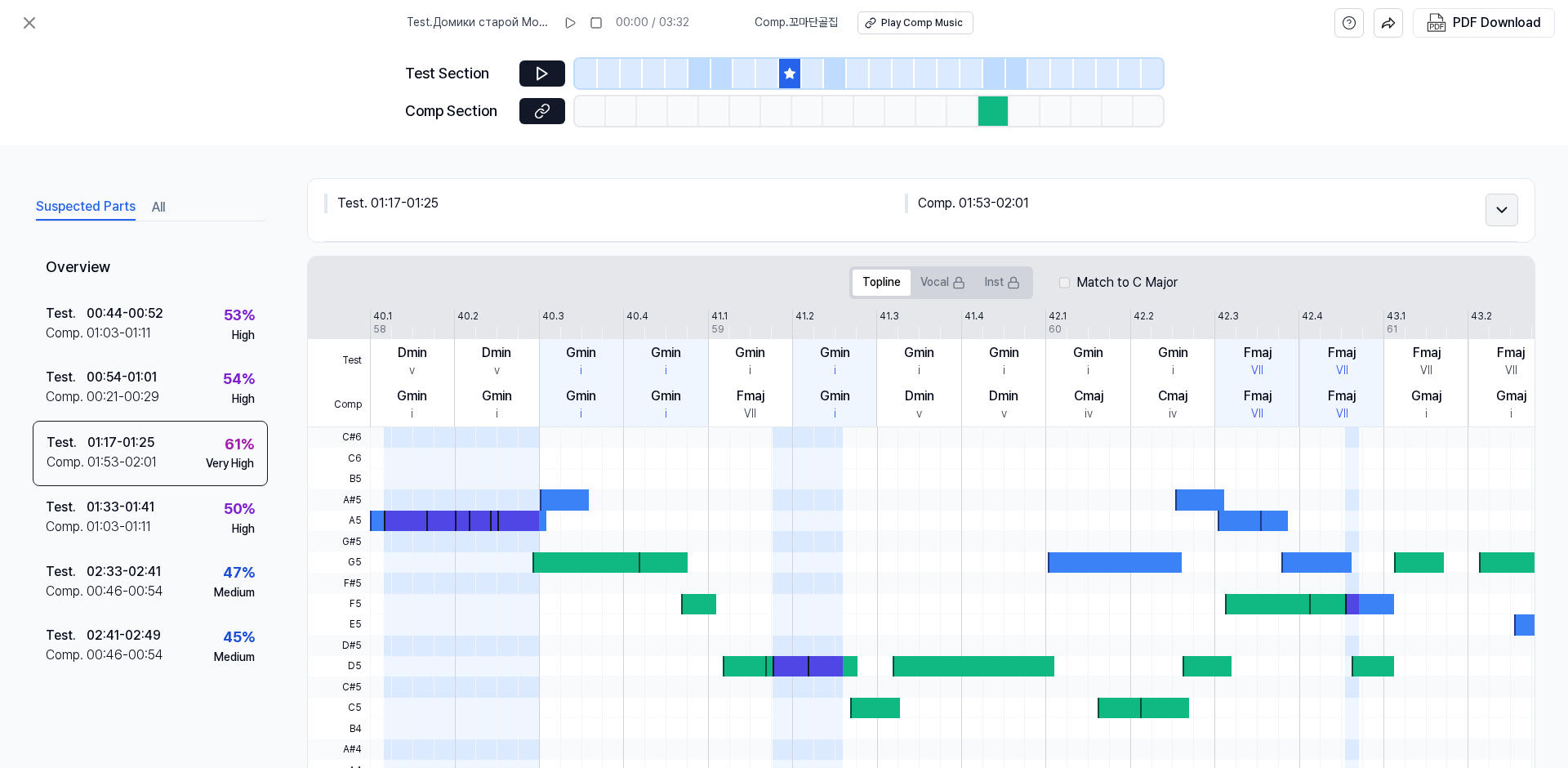
click at [1498, 215] on icon at bounding box center [1502, 210] width 18 height 19
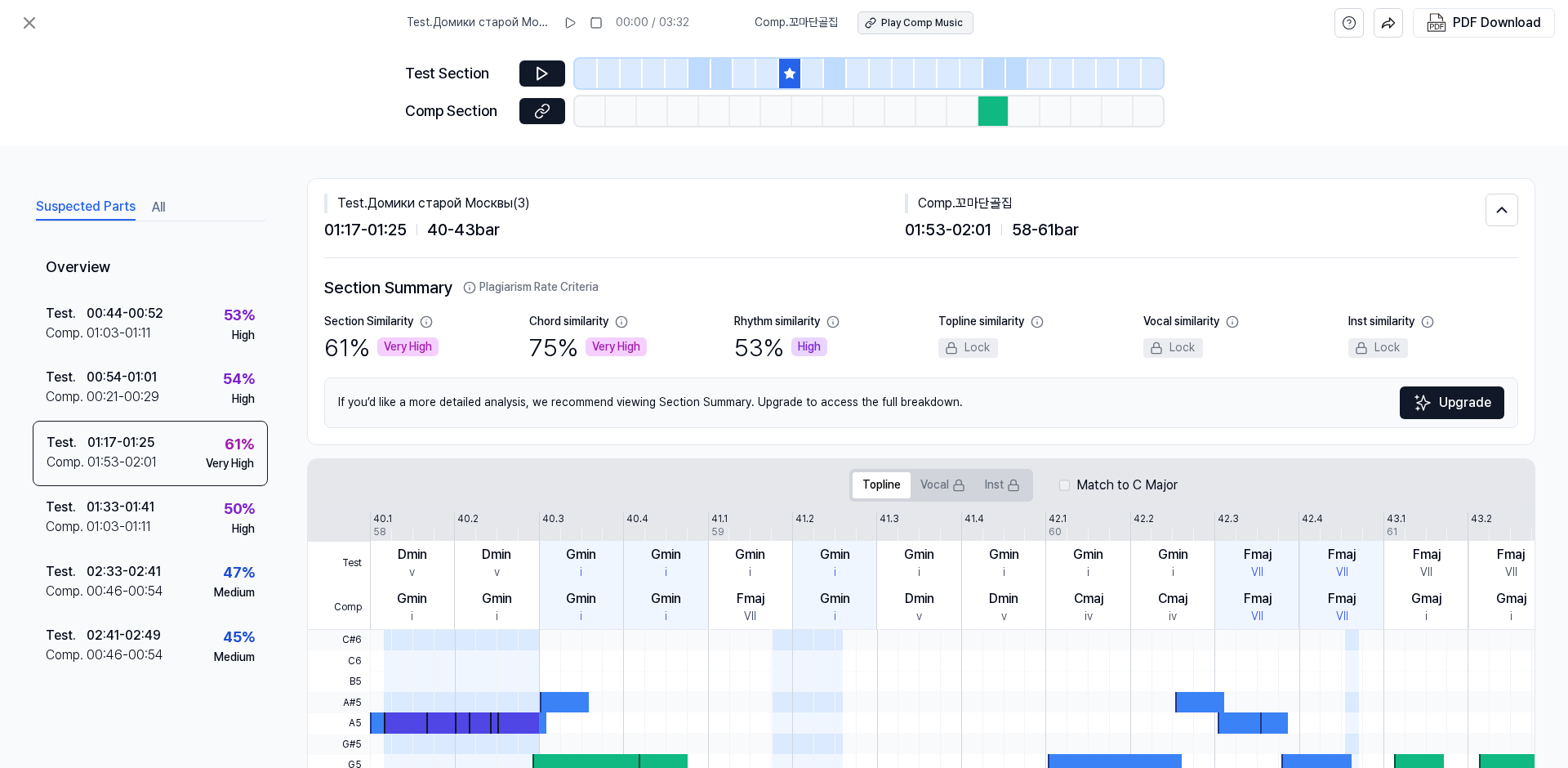
click at [940, 21] on div "Play Comp Music" at bounding box center [922, 23] width 82 height 14
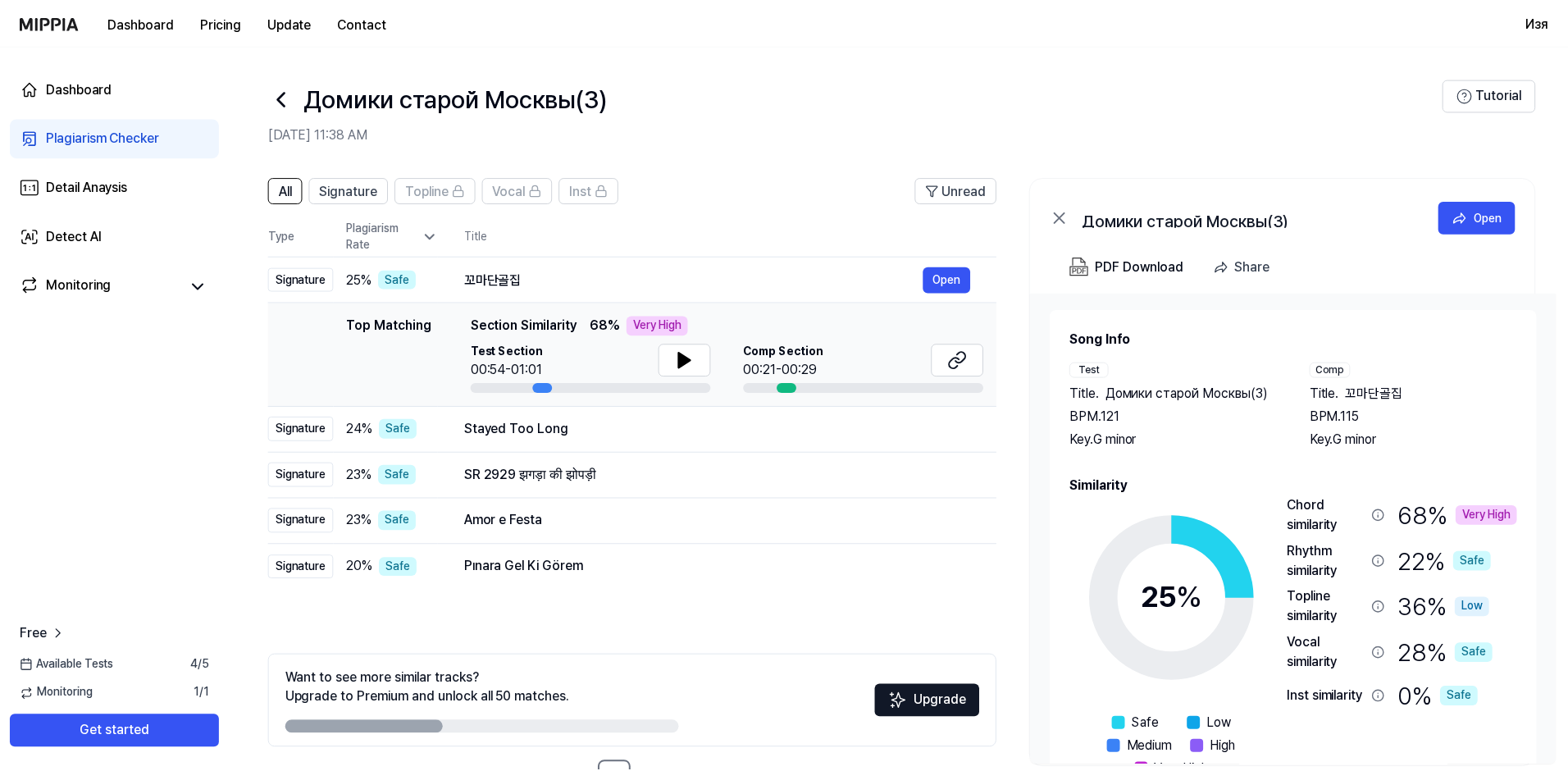
scroll to position [56, 0]
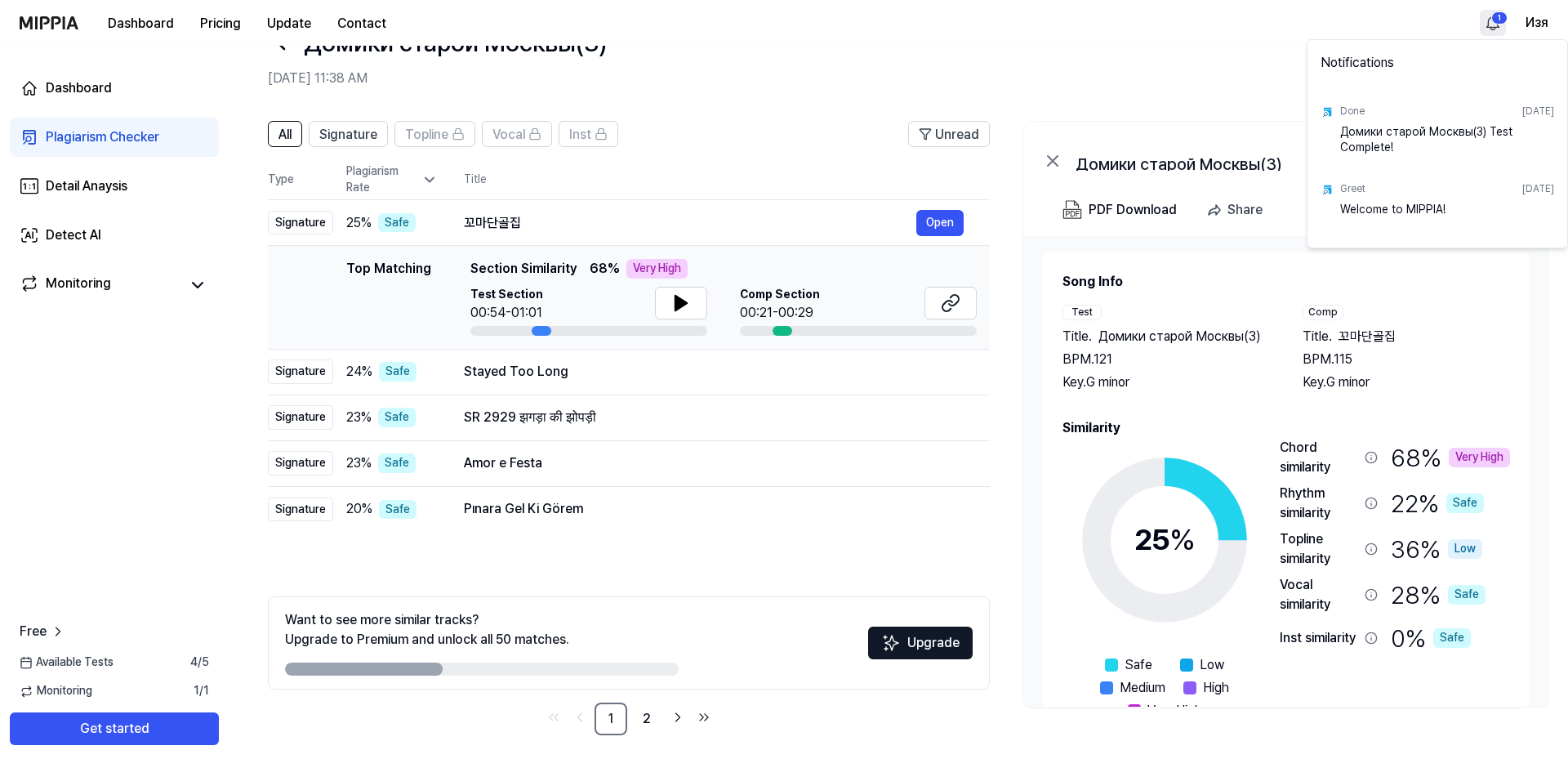
click at [1493, 21] on html "Dashboard Pricing Update Contact 1 Изя Dashboard Plagiarism Checker Detail Anay…" at bounding box center [784, 328] width 1568 height 768
click at [764, 154] on html "Dashboard Pricing Update Contact Изя Dashboard Plagiarism Checker Detail Anaysi…" at bounding box center [784, 328] width 1568 height 768
